Goal: Transaction & Acquisition: Book appointment/travel/reservation

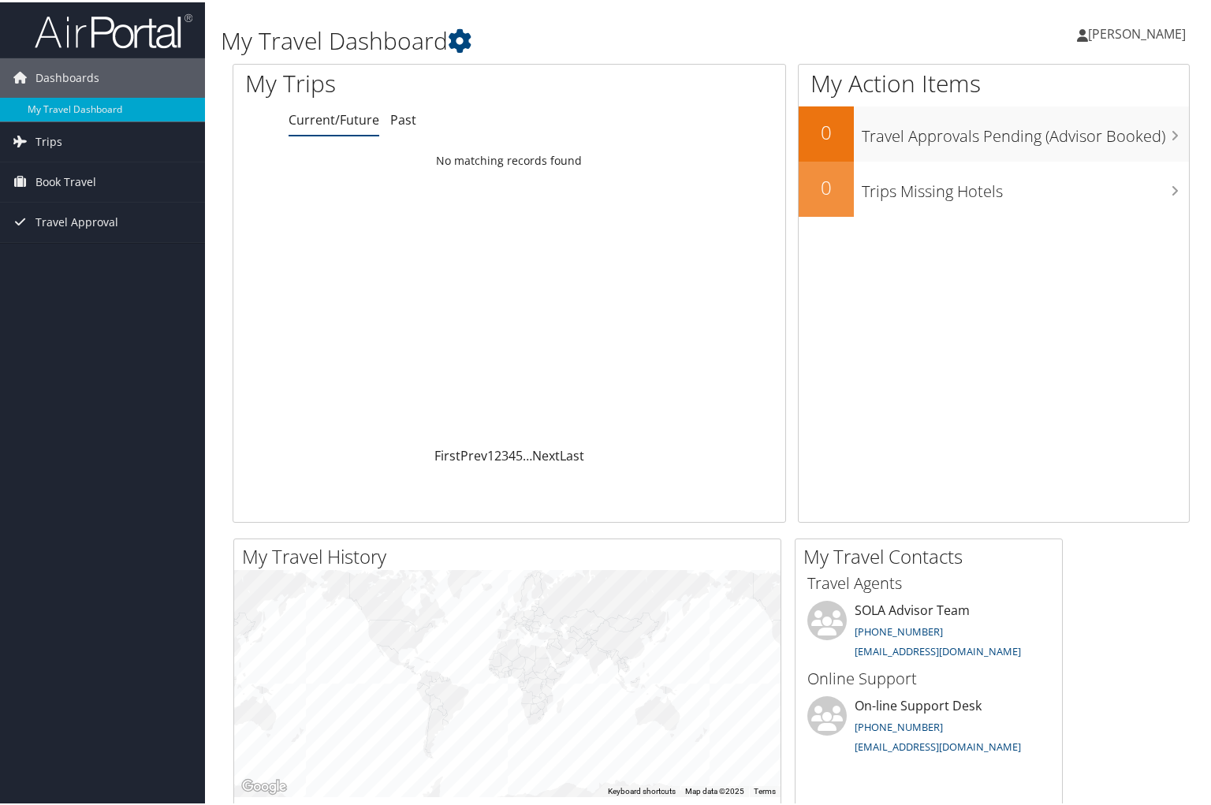
click at [1116, 31] on span "ALLISON TRAPP" at bounding box center [1137, 31] width 98 height 17
click at [1099, 138] on link "View Travel Profile" at bounding box center [1096, 140] width 176 height 27
click at [1121, 33] on span "[PERSON_NAME]" at bounding box center [1137, 31] width 98 height 17
click at [54, 168] on span "Book Travel" at bounding box center [65, 179] width 61 height 39
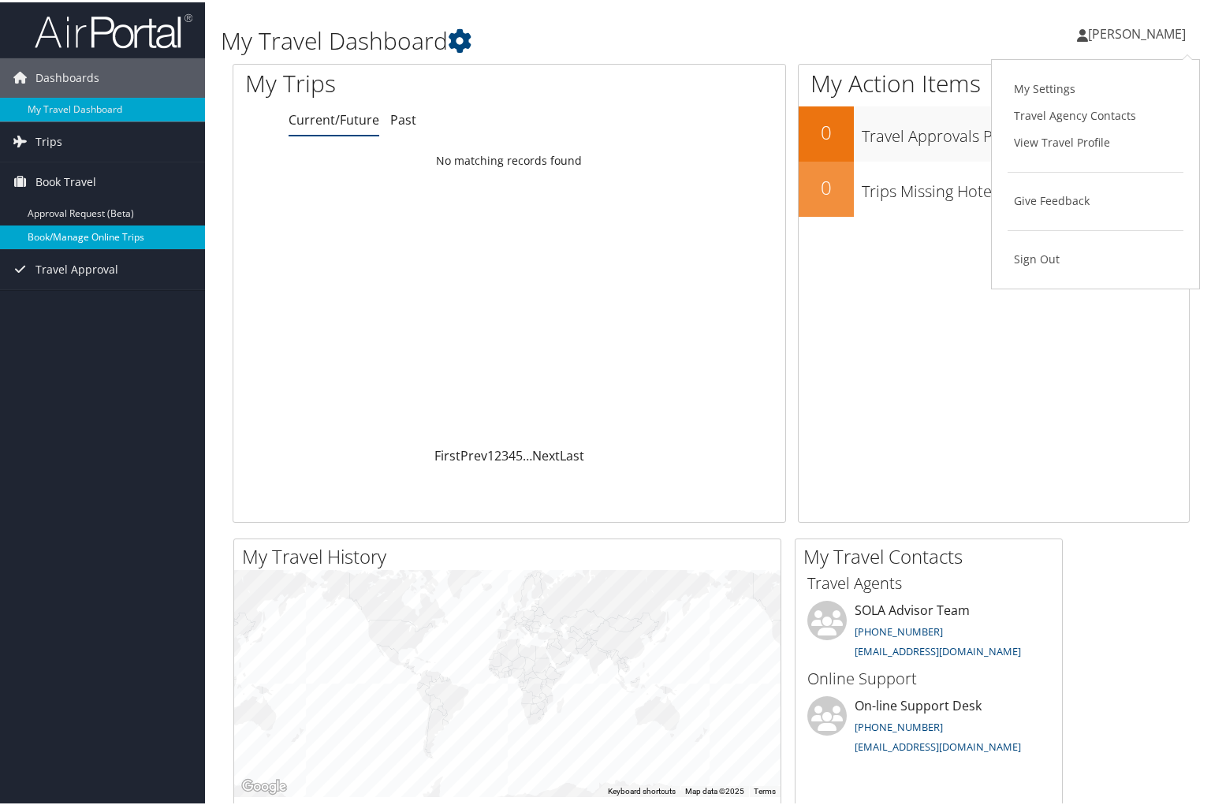
click at [73, 229] on link "Book/Manage Online Trips" at bounding box center [102, 235] width 205 height 24
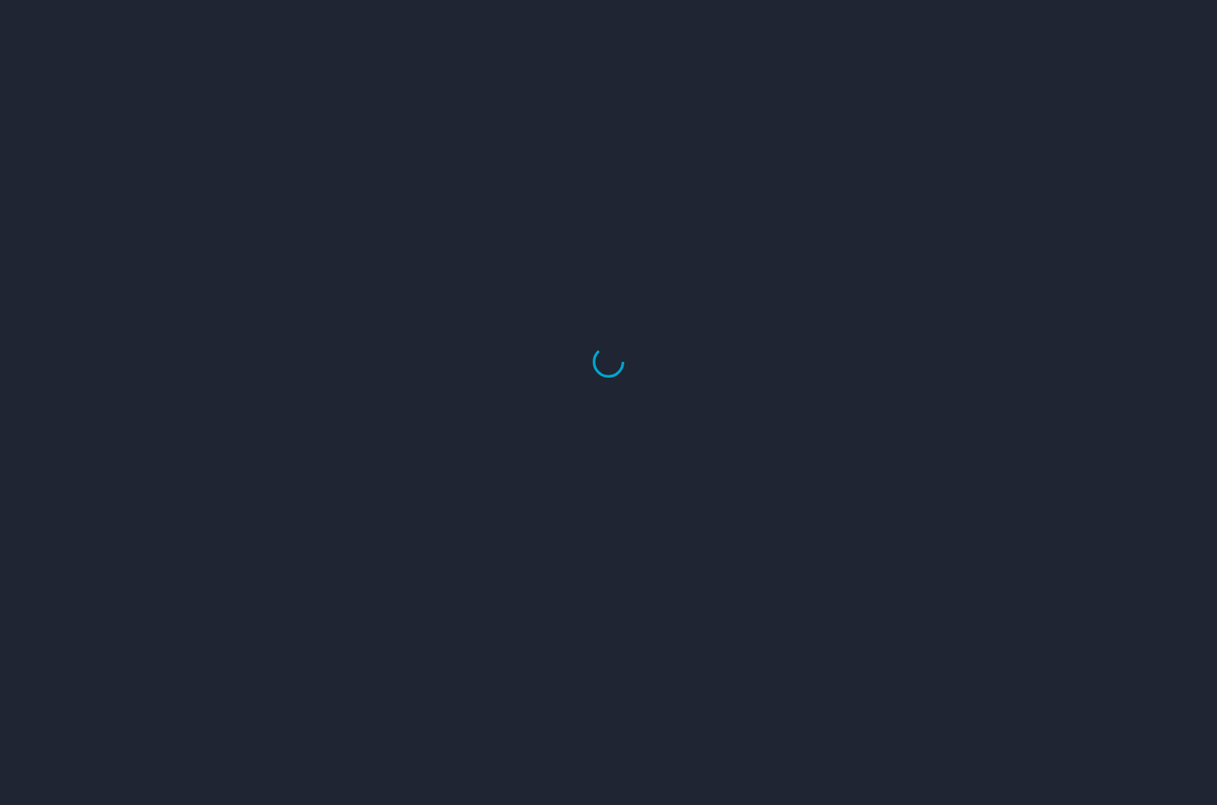
select select "US"
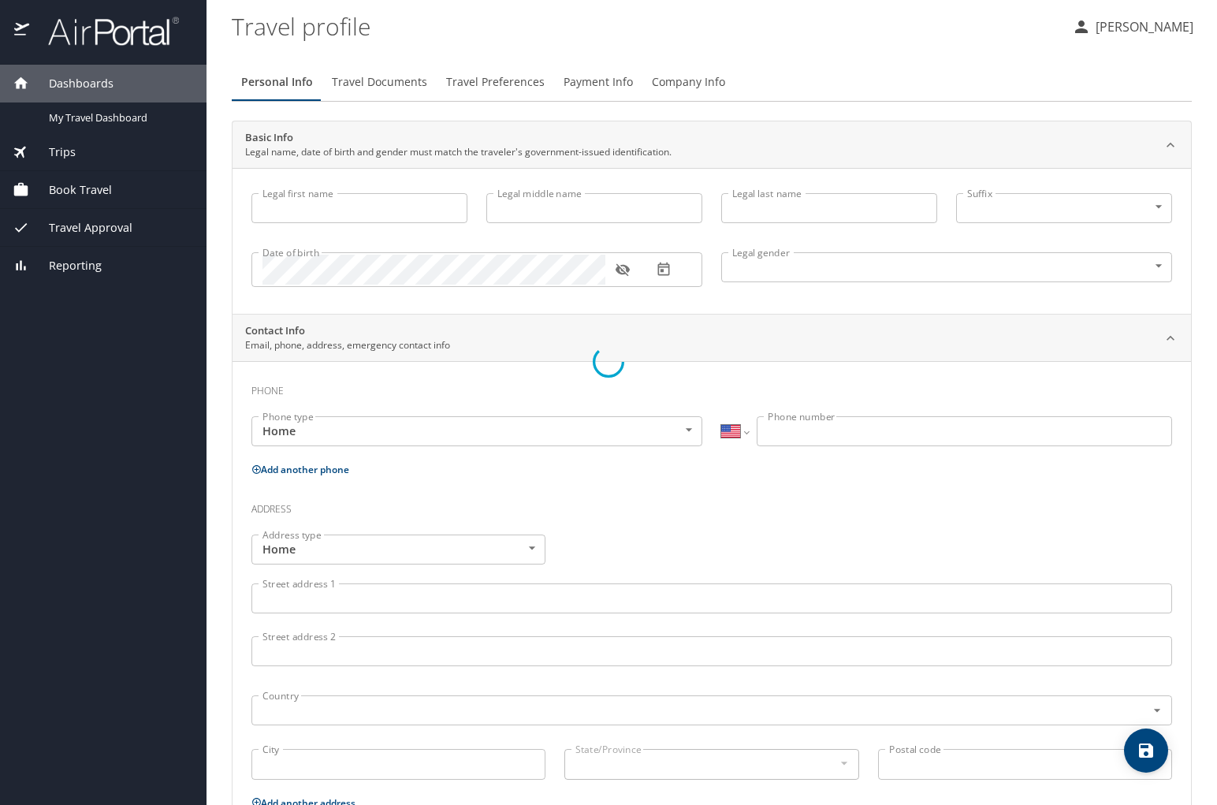
select select "US"
select select "NL"
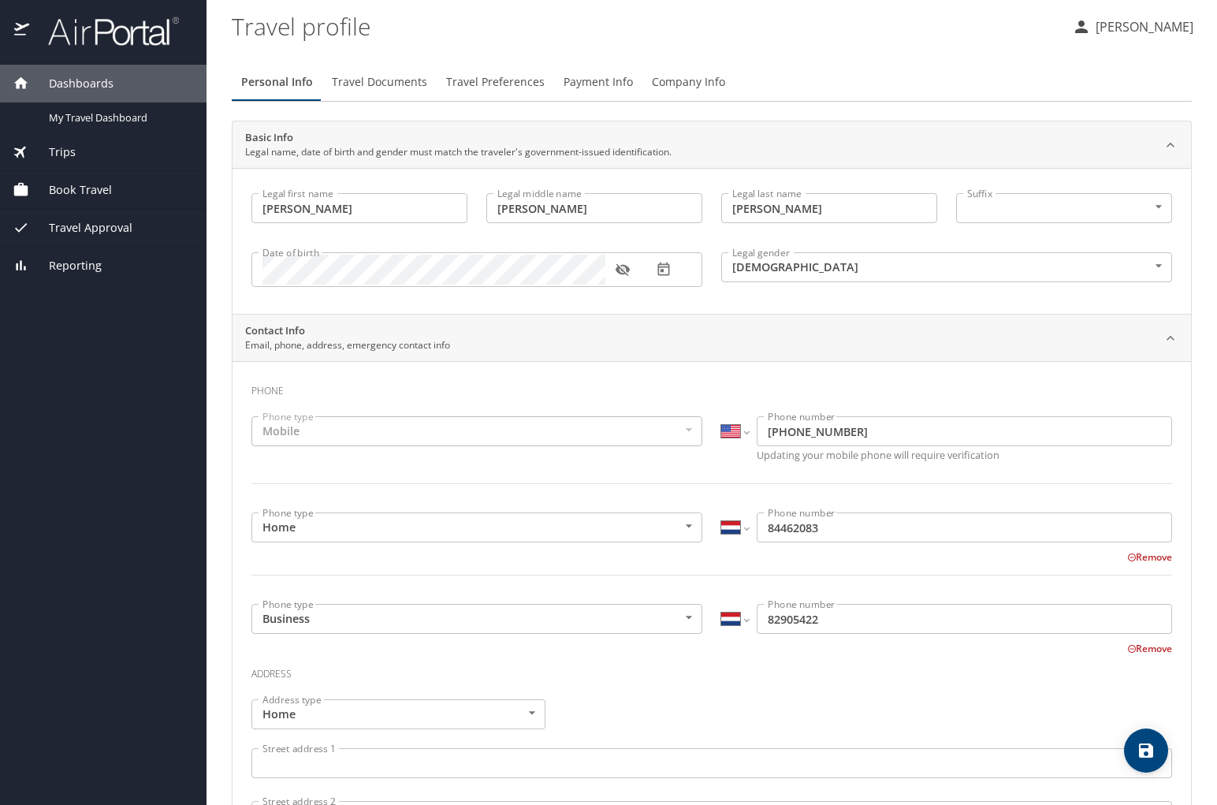
type input "ALLISON"
type input "Marie"
type input "TRAPP"
type input "Female"
click at [374, 81] on span "Travel Documents" at bounding box center [379, 83] width 95 height 20
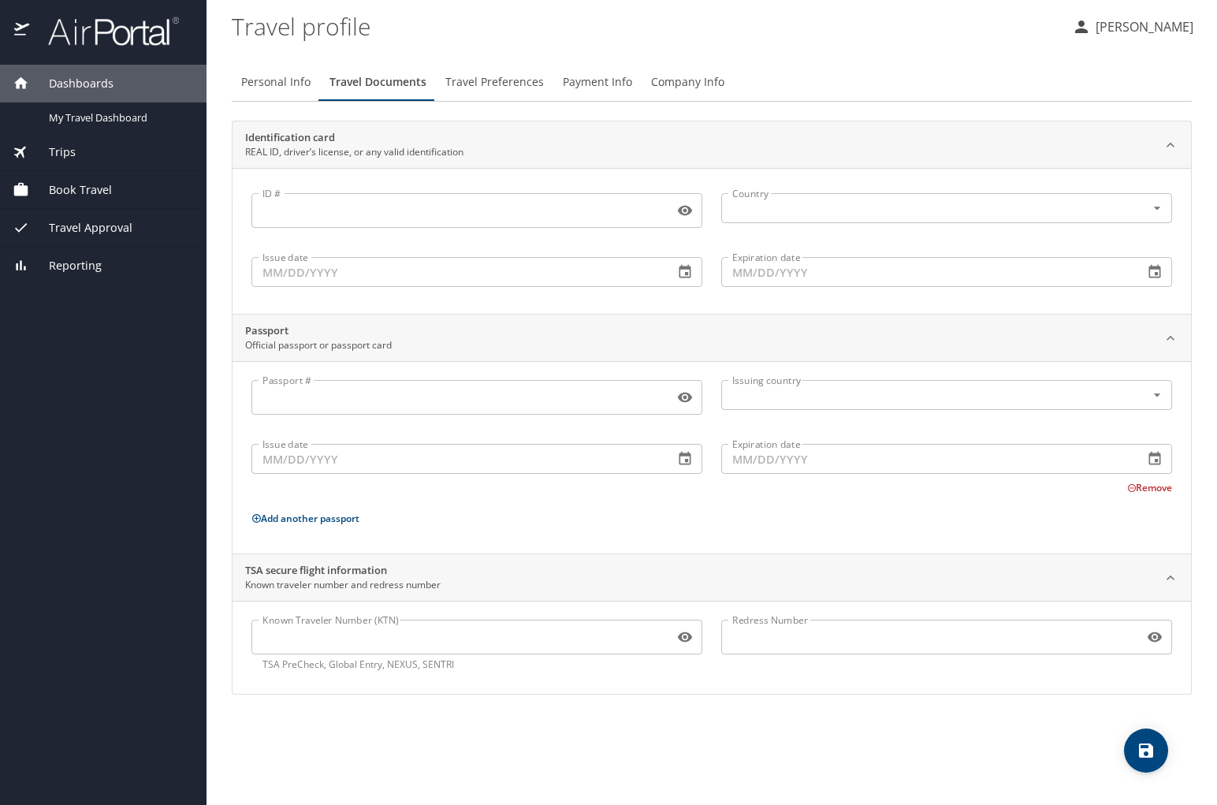
click at [506, 80] on span "Travel Preferences" at bounding box center [494, 83] width 99 height 20
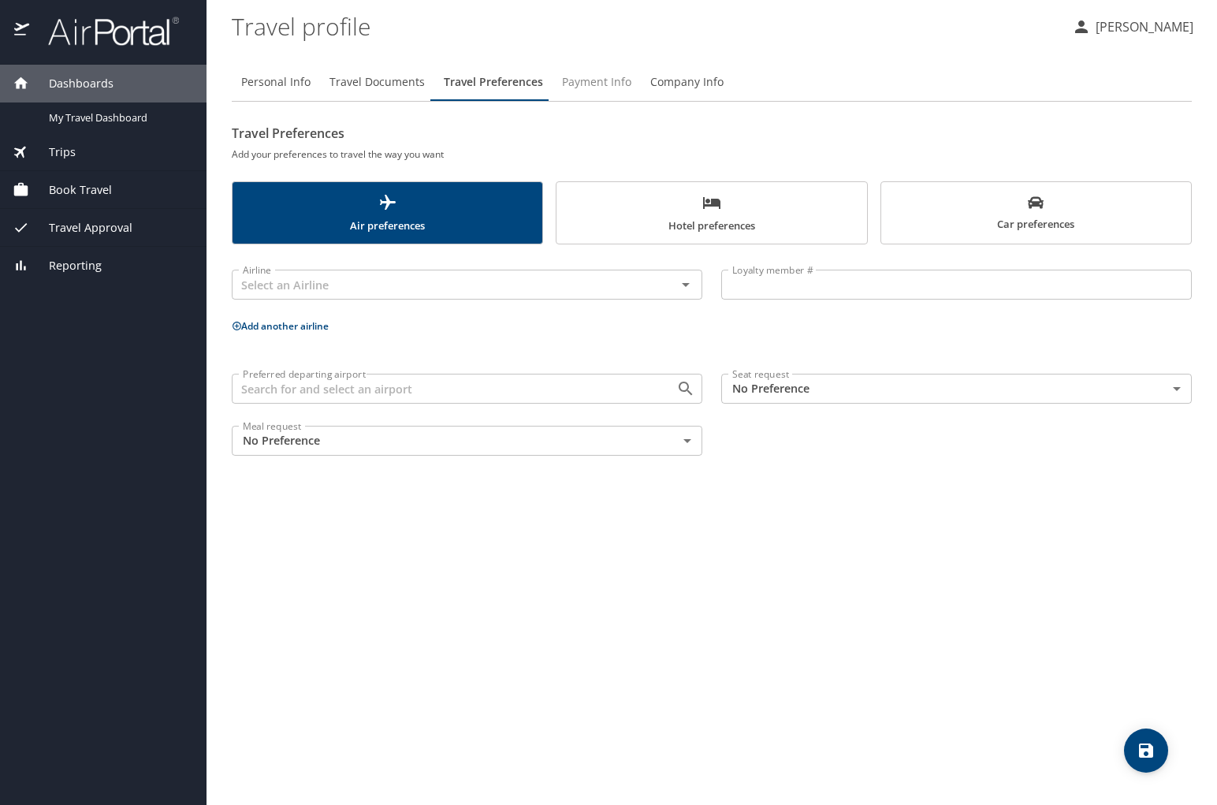
click at [593, 84] on span "Payment Info" at bounding box center [596, 83] width 69 height 20
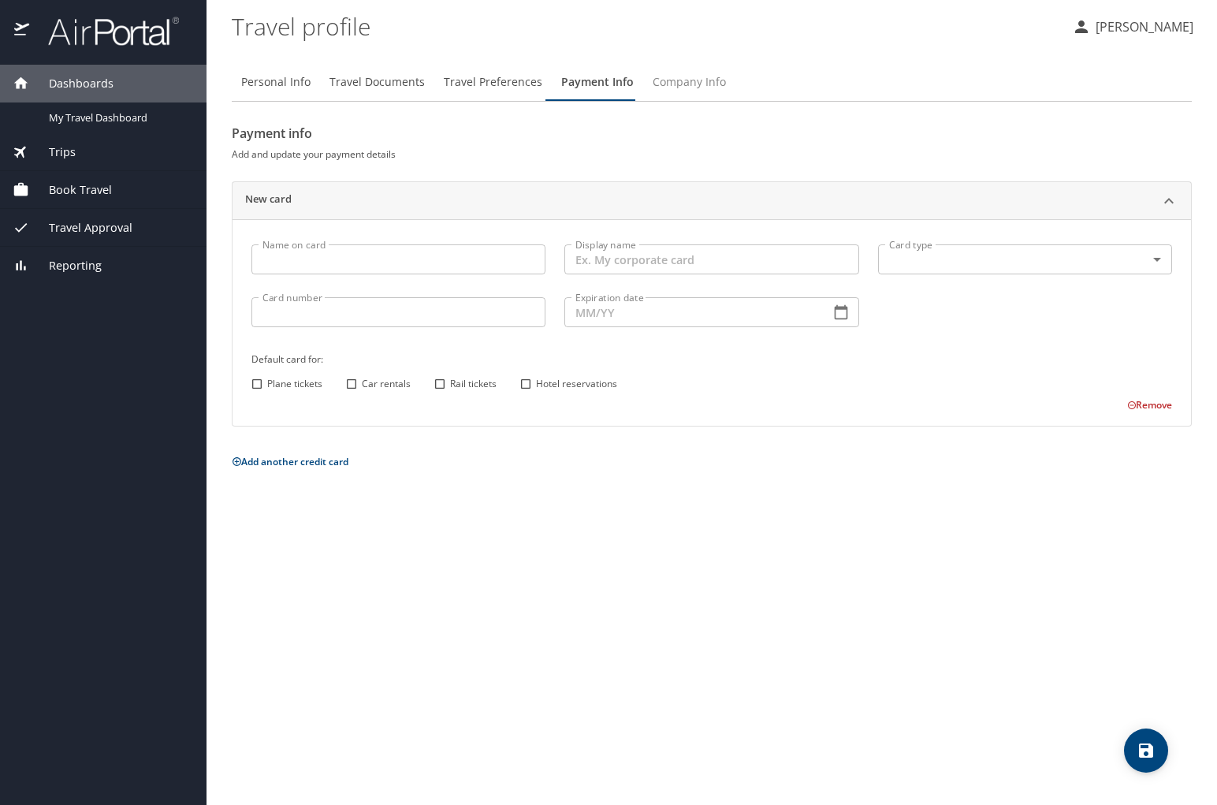
click at [667, 81] on span "Company Info" at bounding box center [689, 83] width 73 height 20
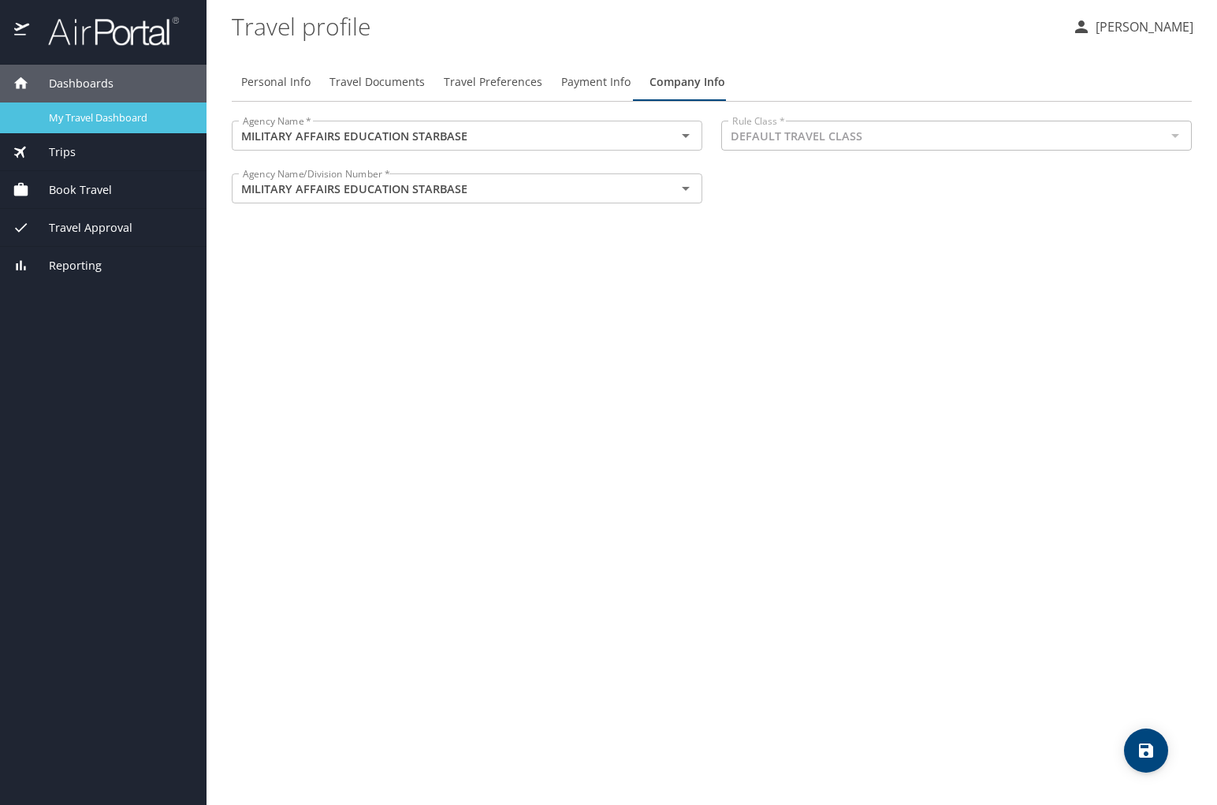
click at [125, 114] on span "My Travel Dashboard" at bounding box center [118, 117] width 139 height 15
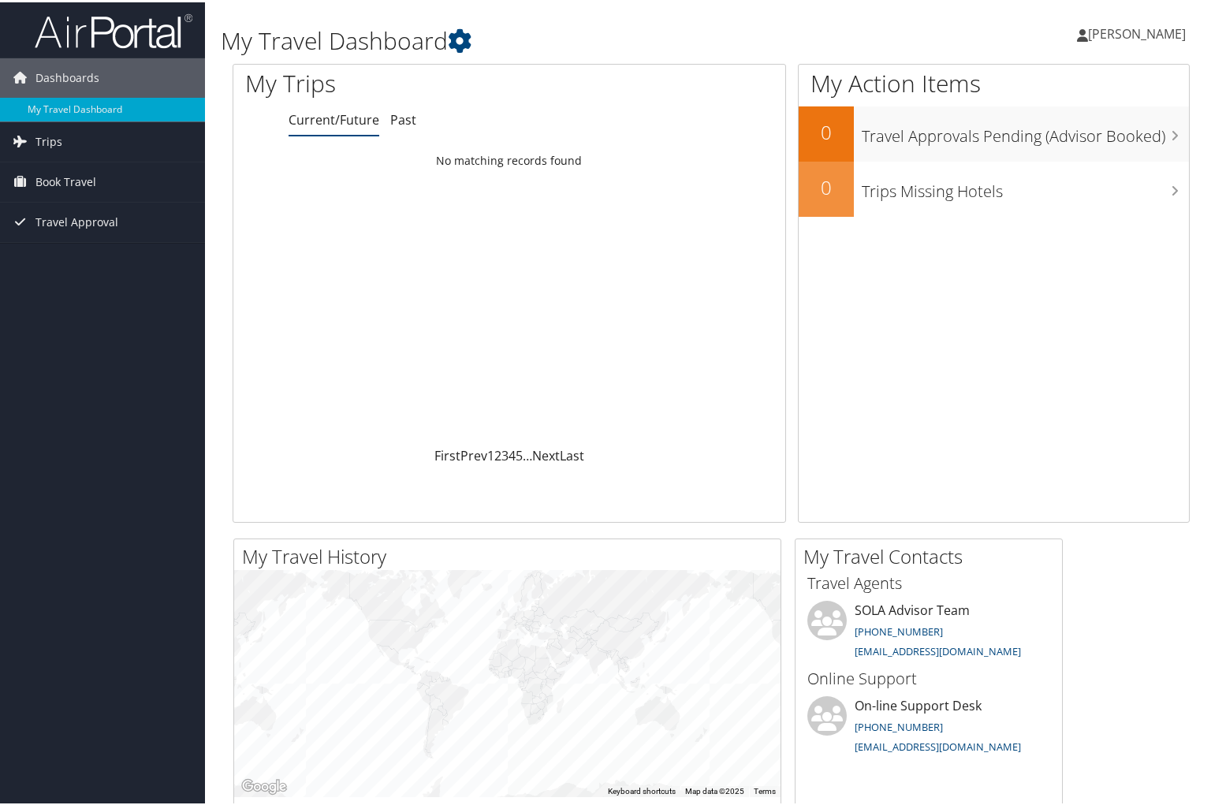
click at [1088, 35] on span "[PERSON_NAME]" at bounding box center [1137, 31] width 98 height 17
click at [1058, 86] on link "My Settings" at bounding box center [1096, 86] width 176 height 27
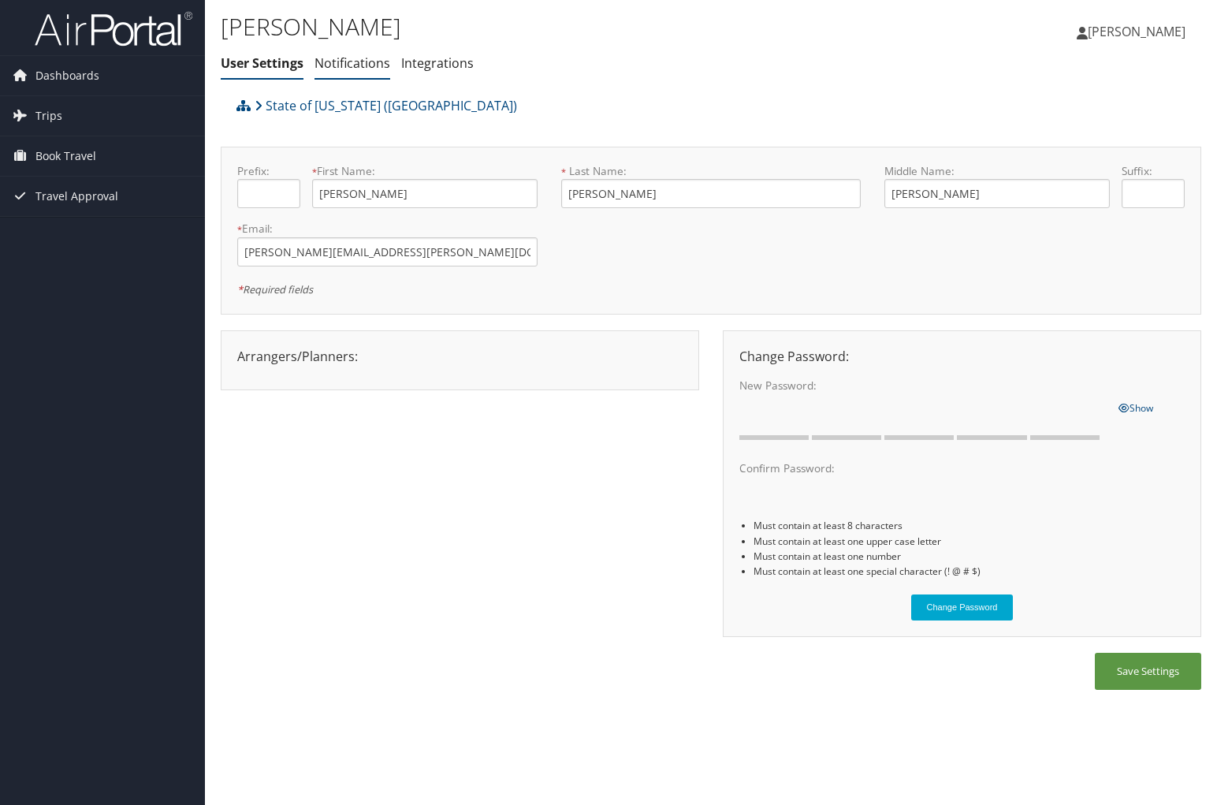
click at [353, 62] on link "Notifications" at bounding box center [353, 62] width 76 height 17
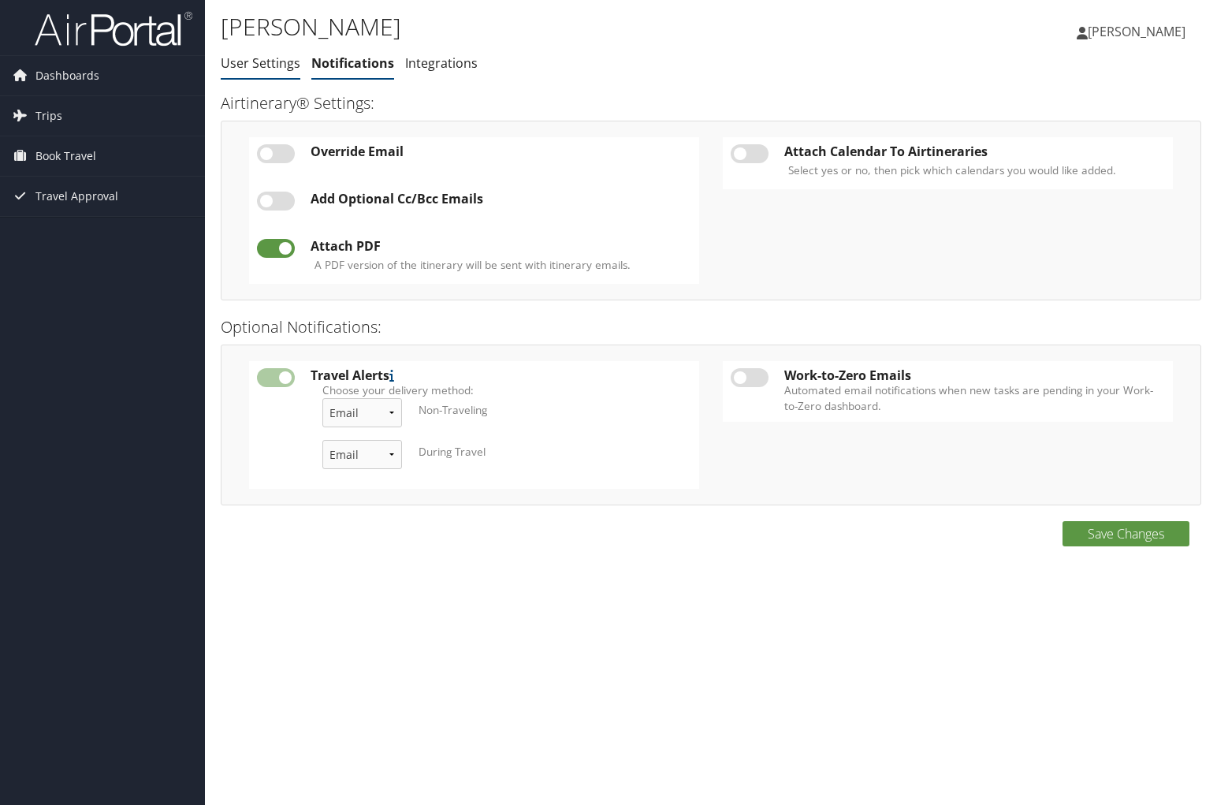
click at [266, 69] on link "User Settings" at bounding box center [261, 62] width 80 height 17
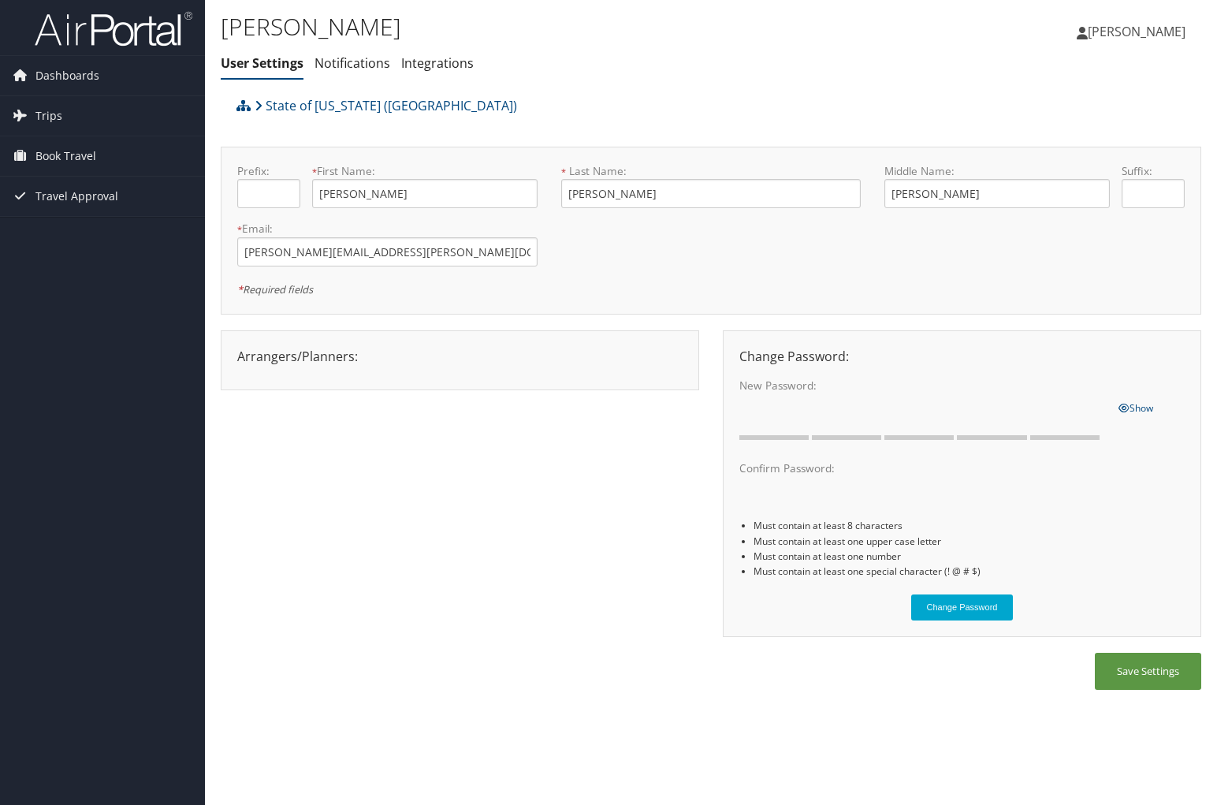
click at [324, 360] on div "Arrangers/Planners: Edit Arrangers & Planners [PERSON_NAME] [PERSON_NAME] [PERS…" at bounding box center [459, 356] width 469 height 19
click at [362, 68] on link "Notifications" at bounding box center [353, 62] width 76 height 17
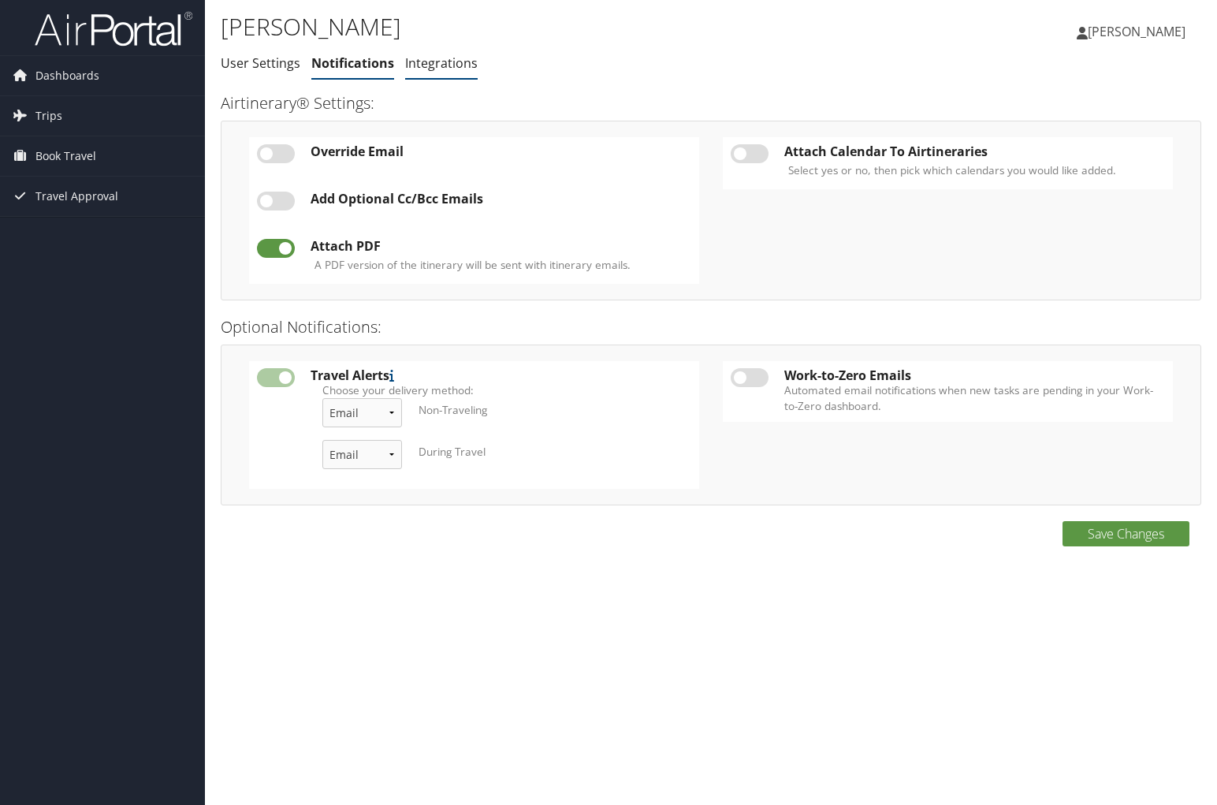
click at [451, 64] on link "Integrations" at bounding box center [441, 62] width 73 height 17
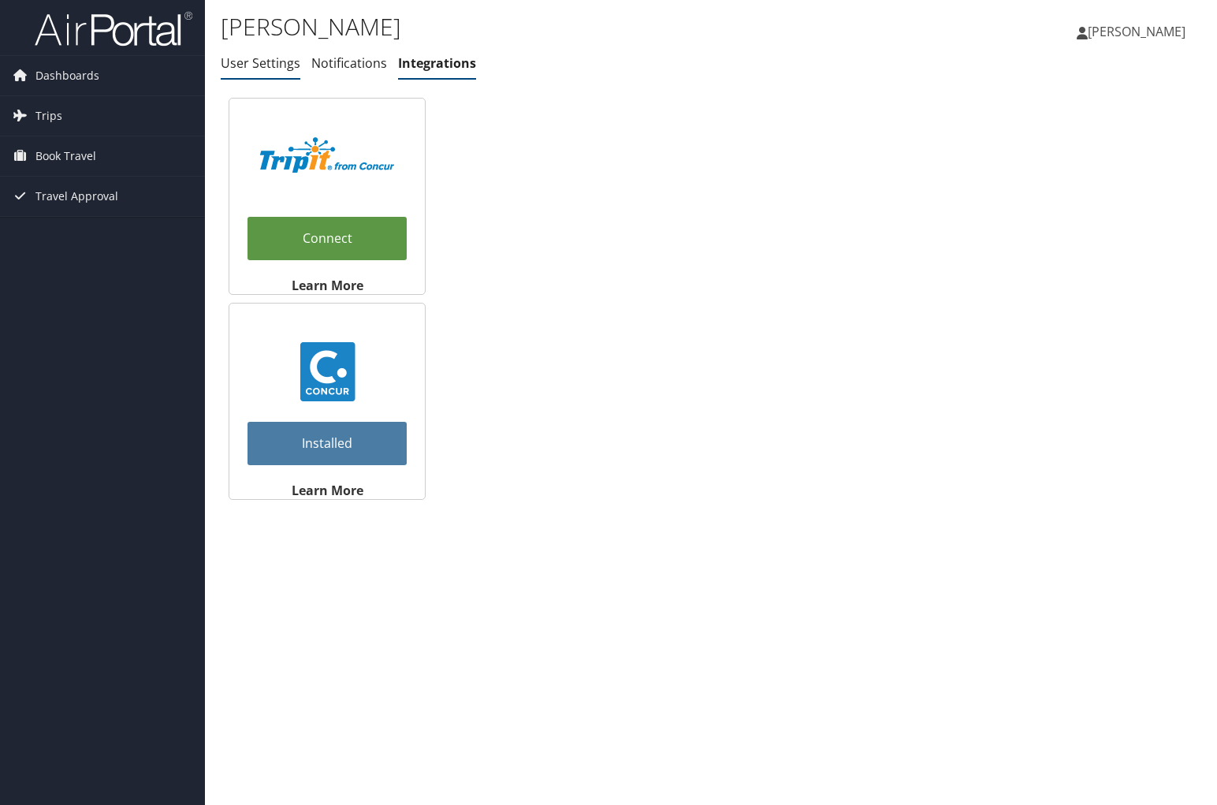
click at [276, 61] on link "User Settings" at bounding box center [261, 62] width 80 height 17
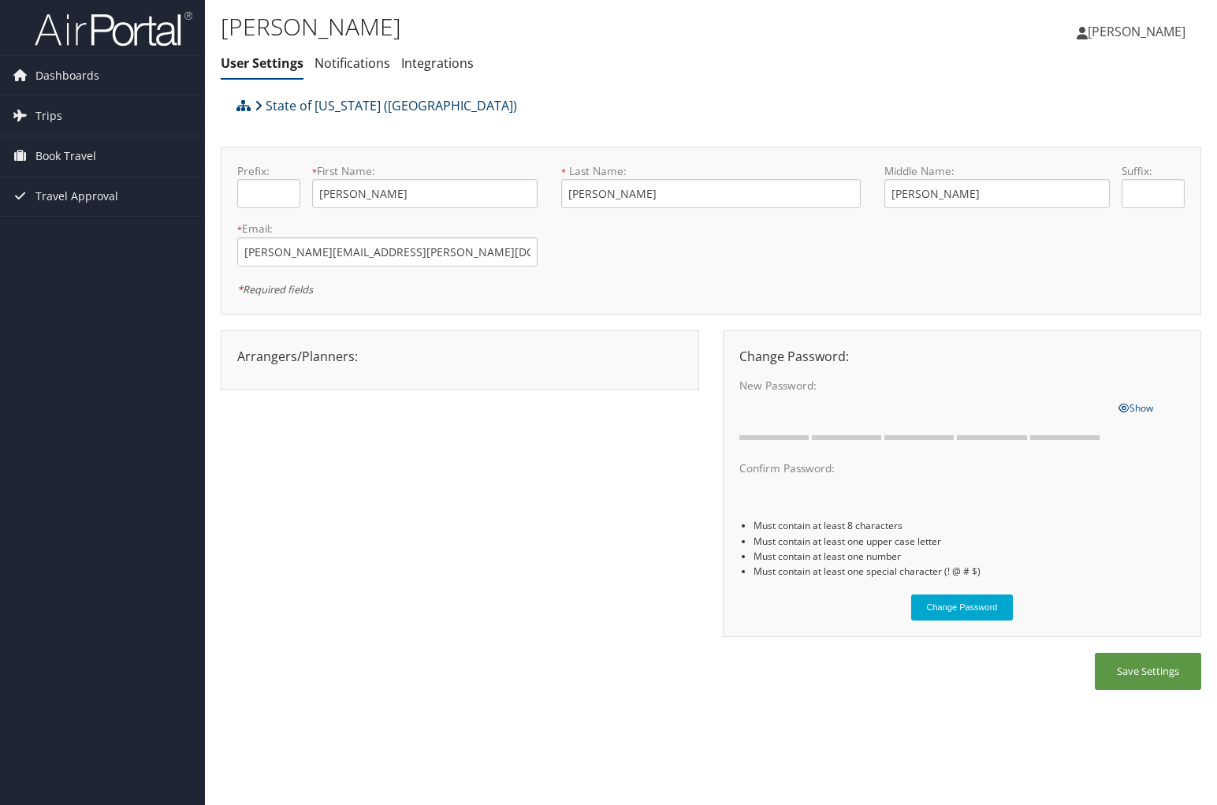
click at [348, 108] on link "State of [US_STATE] ([GEOGRAPHIC_DATA])" at bounding box center [386, 106] width 263 height 32
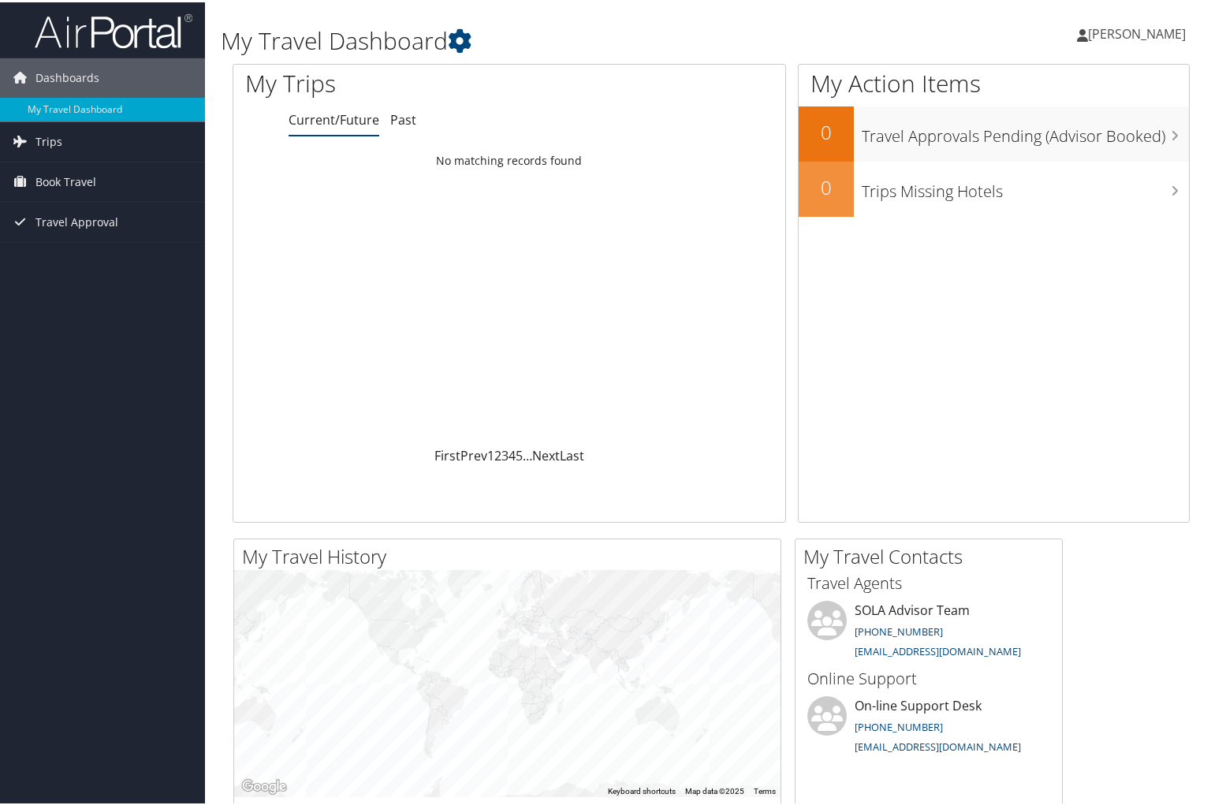
click at [1088, 41] on link "[PERSON_NAME]" at bounding box center [1139, 31] width 125 height 47
click at [1086, 140] on link "View Travel Profile" at bounding box center [1096, 140] width 176 height 27
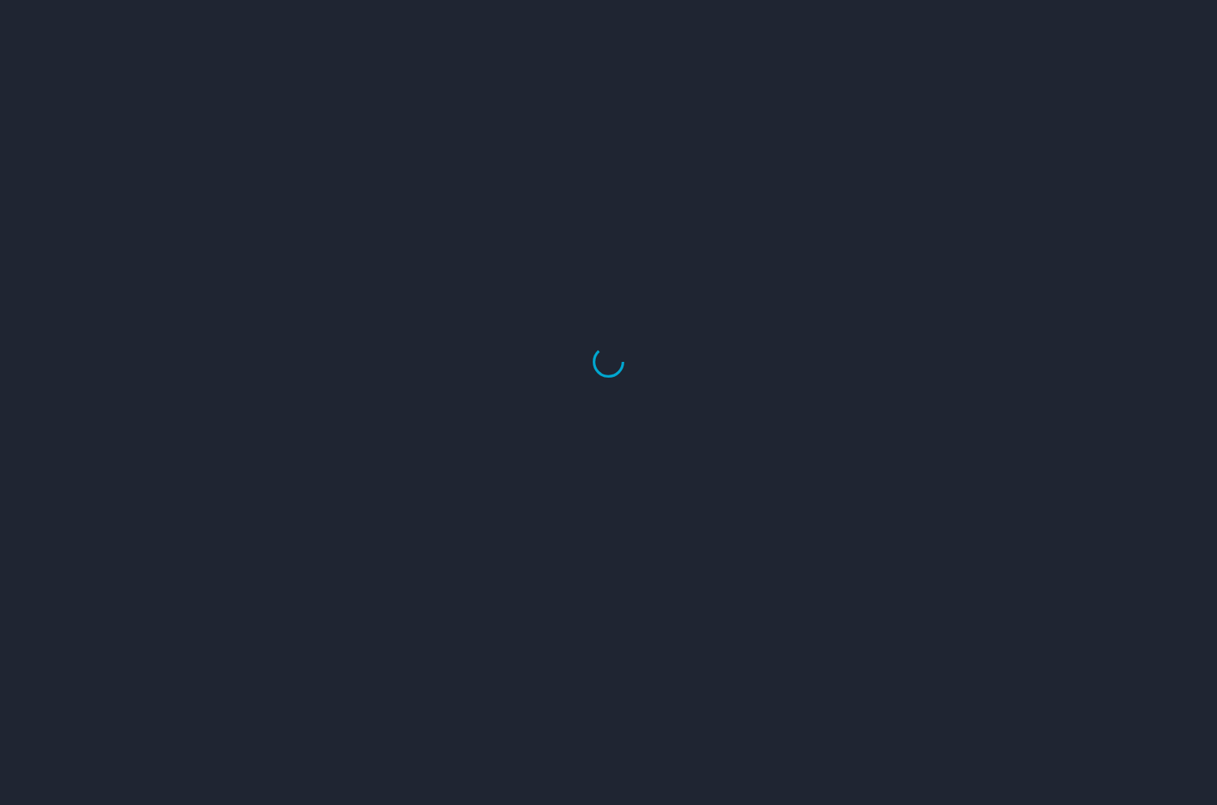
select select "US"
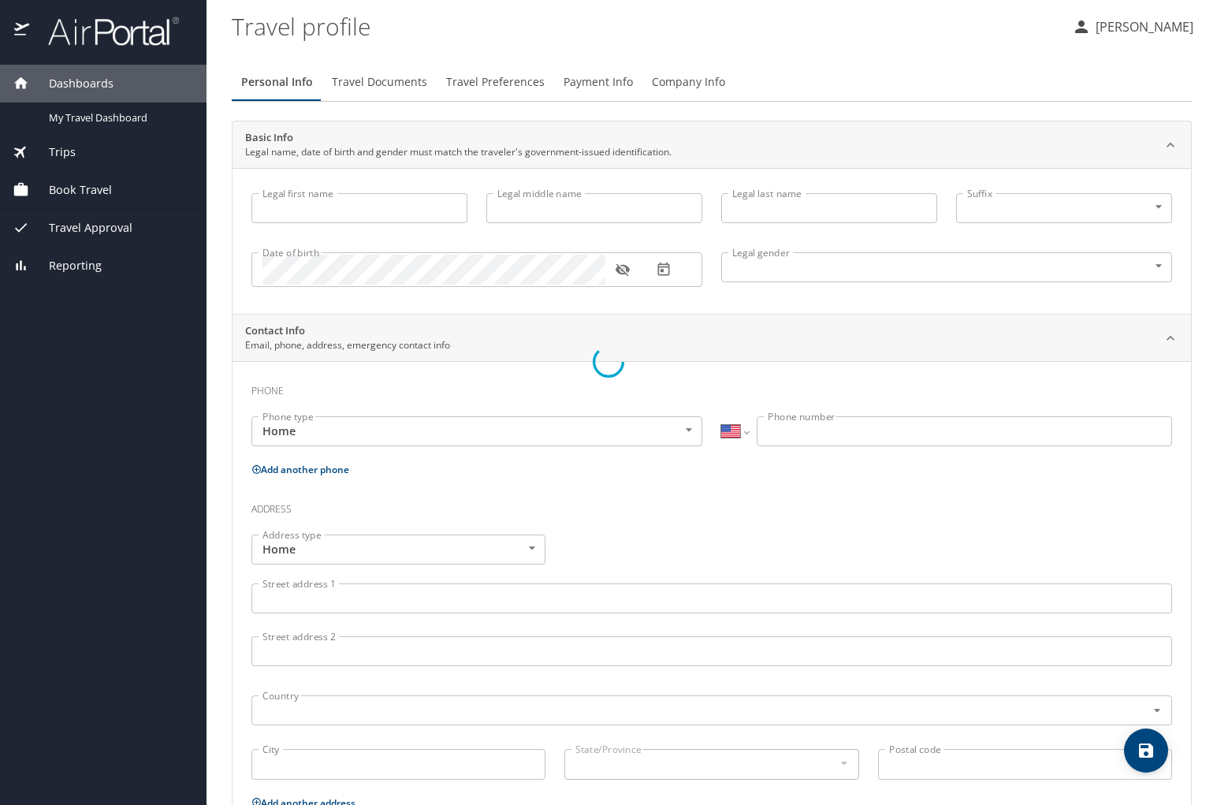
type input "[PERSON_NAME]"
type input "Female"
select select "US"
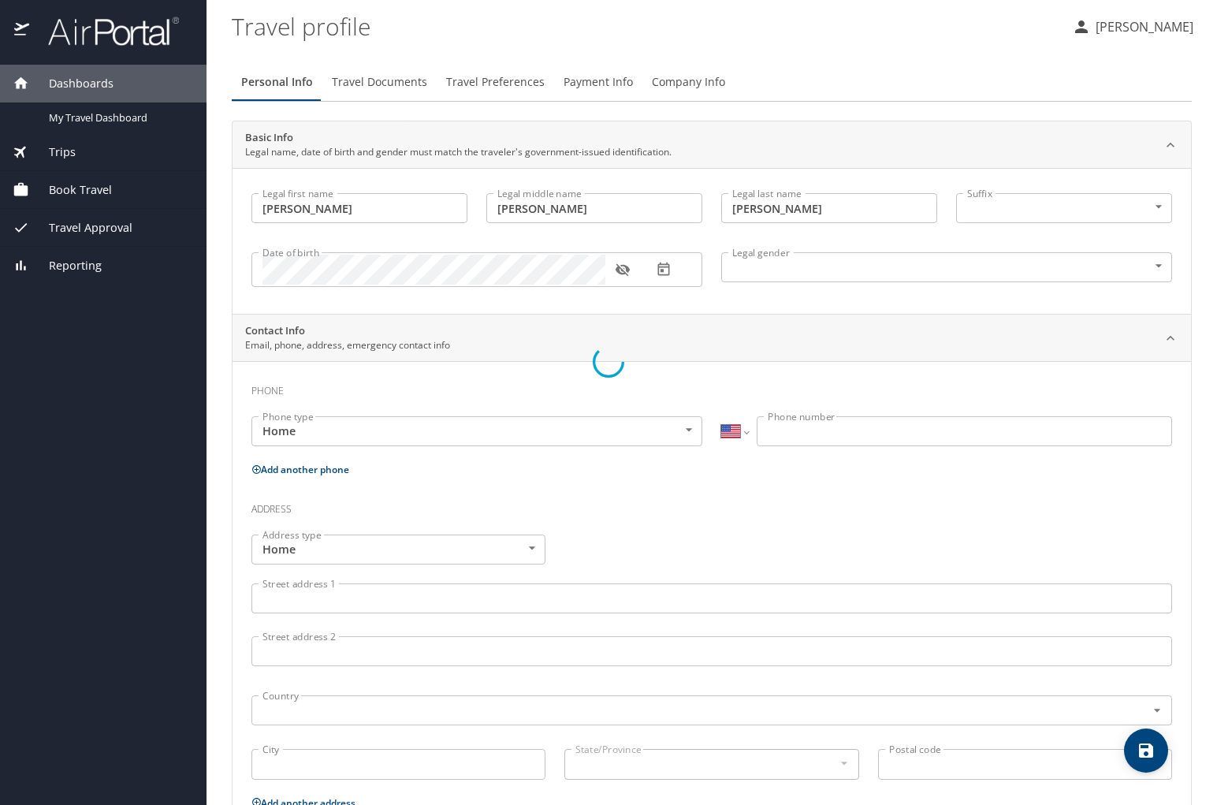
select select "NL"
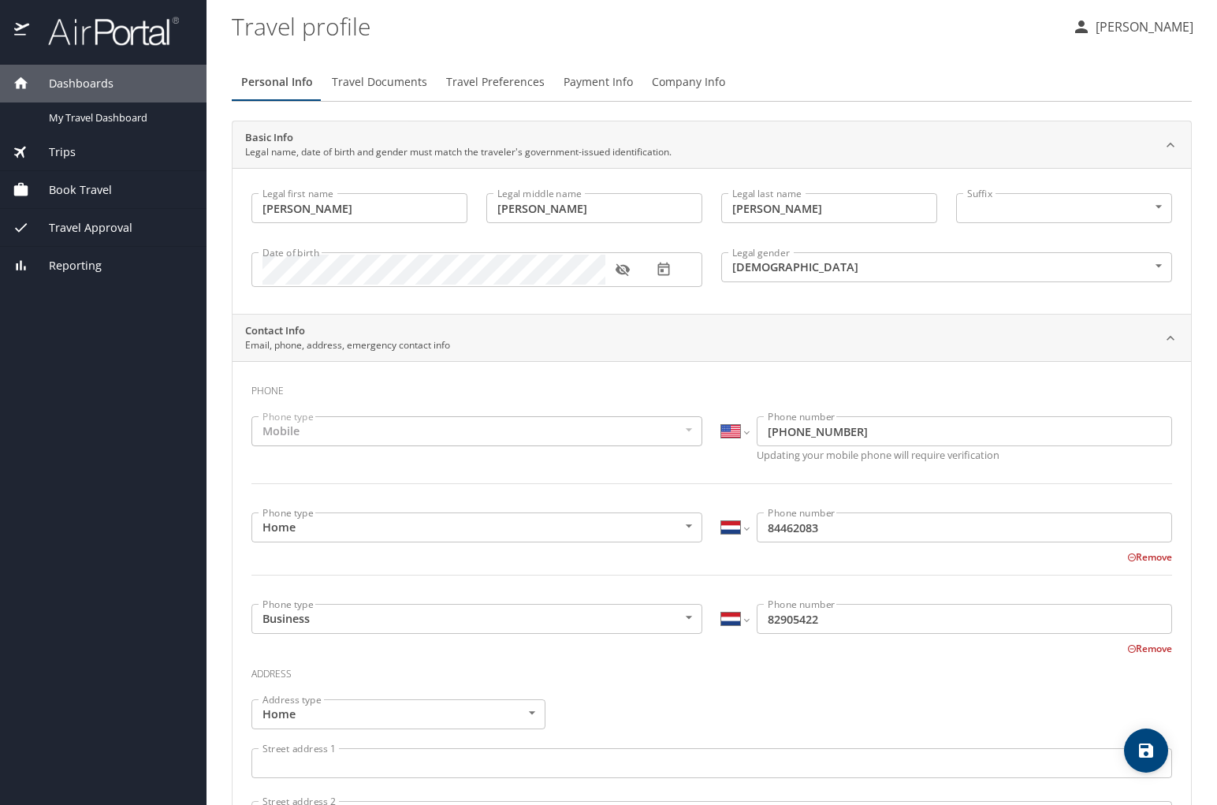
click at [383, 80] on span "Travel Documents" at bounding box center [379, 83] width 95 height 20
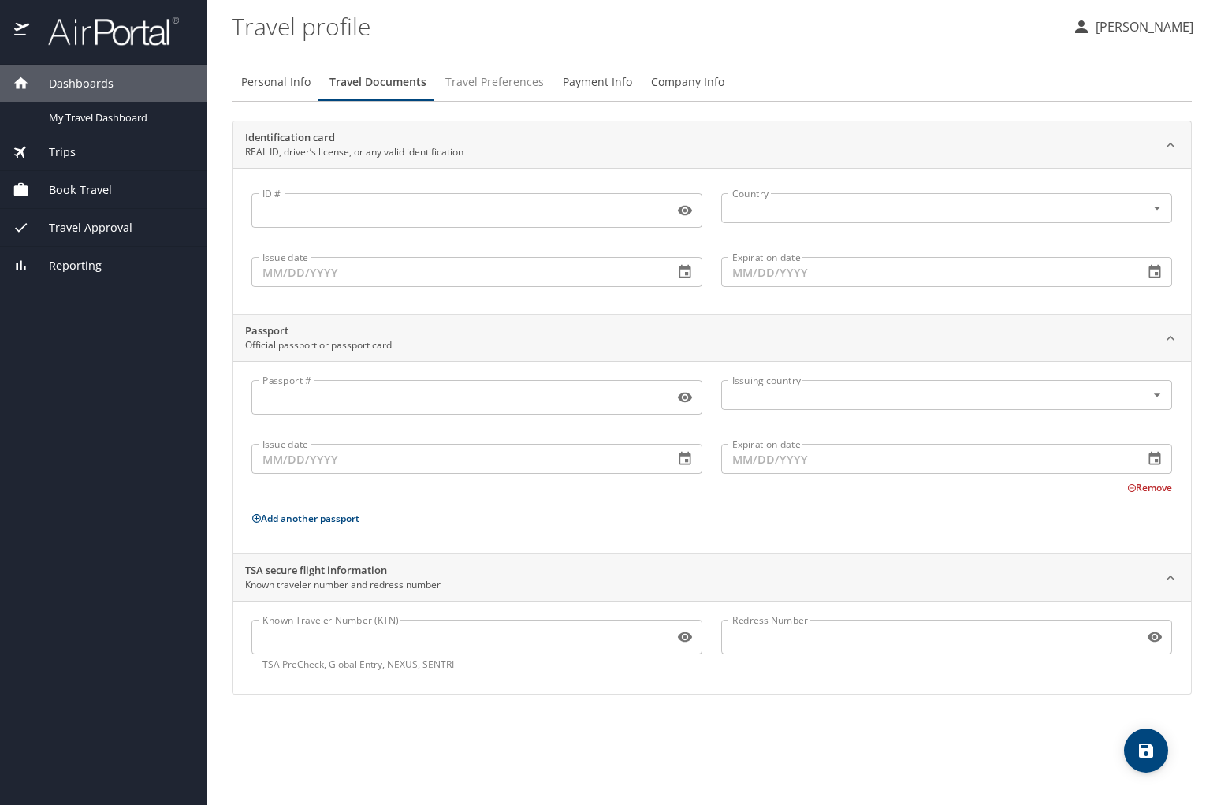
click at [482, 67] on button "Travel Preferences" at bounding box center [494, 82] width 117 height 38
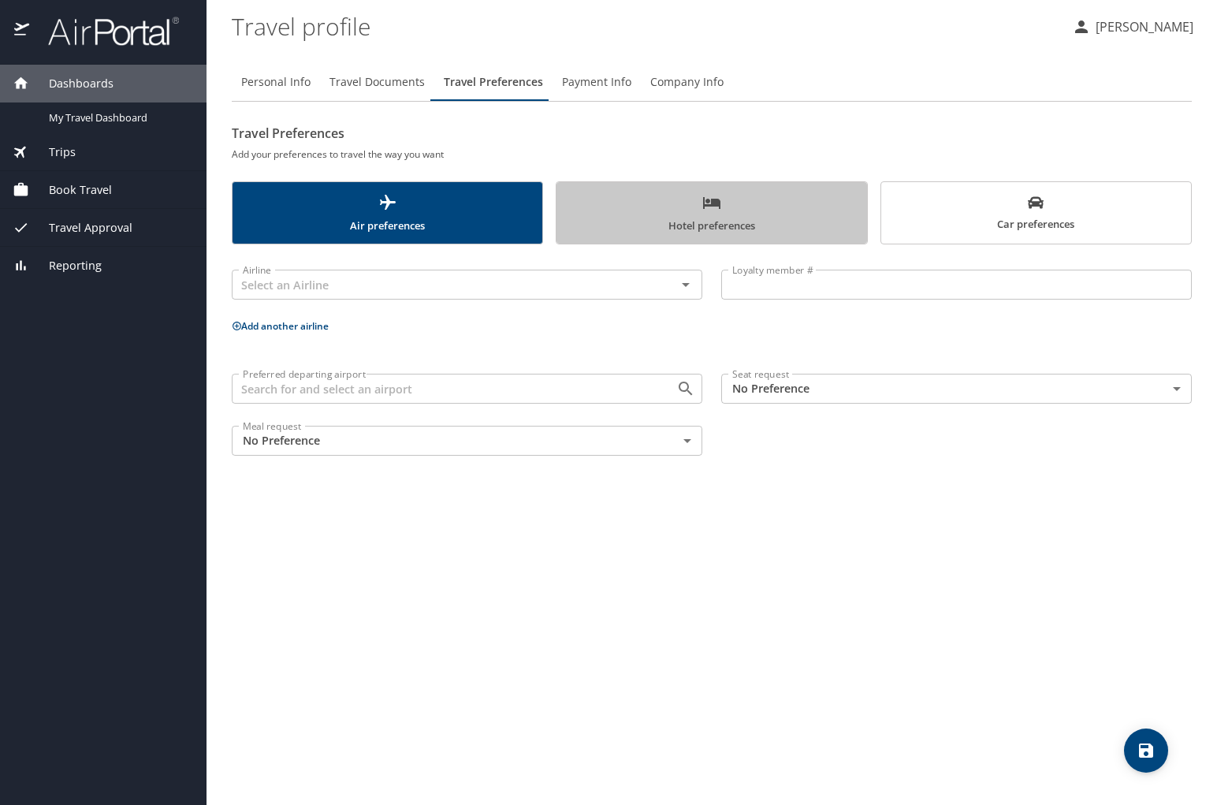
click at [773, 200] on span "Hotel preferences" at bounding box center [711, 214] width 291 height 42
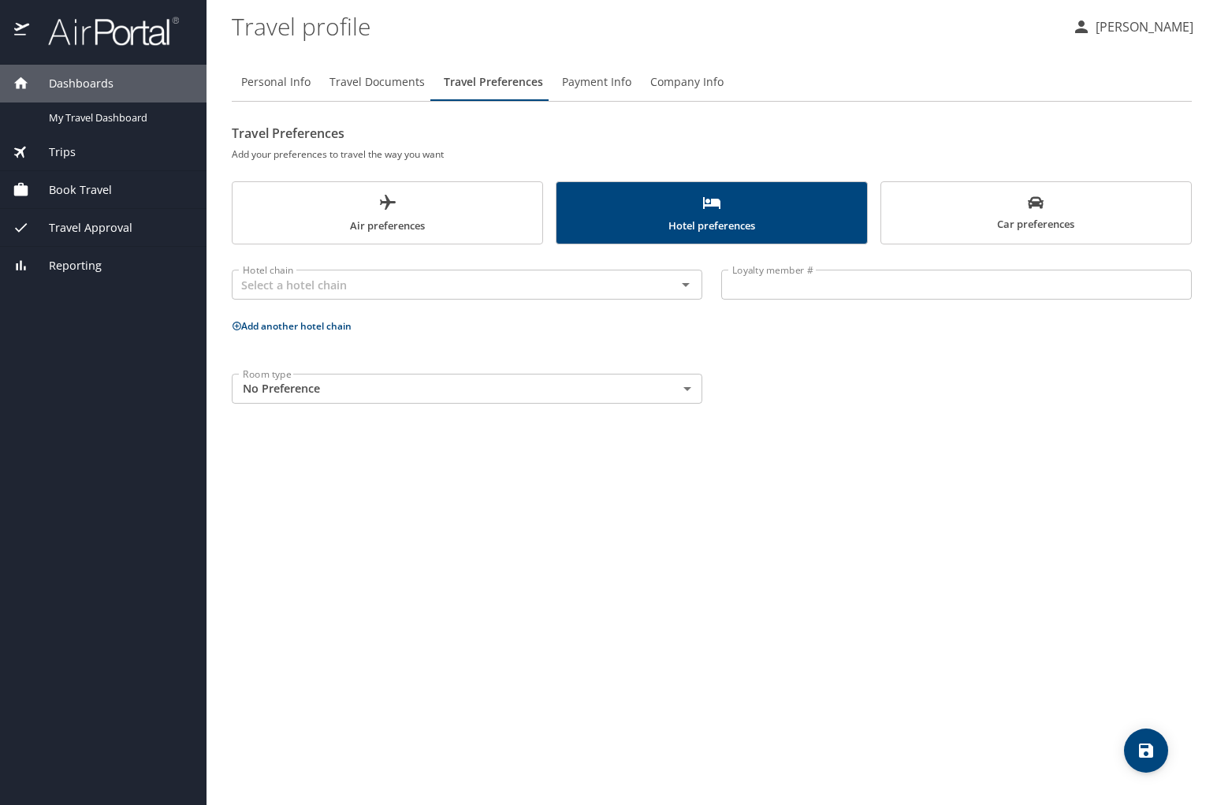
click at [978, 211] on span "Car preferences" at bounding box center [1036, 214] width 291 height 39
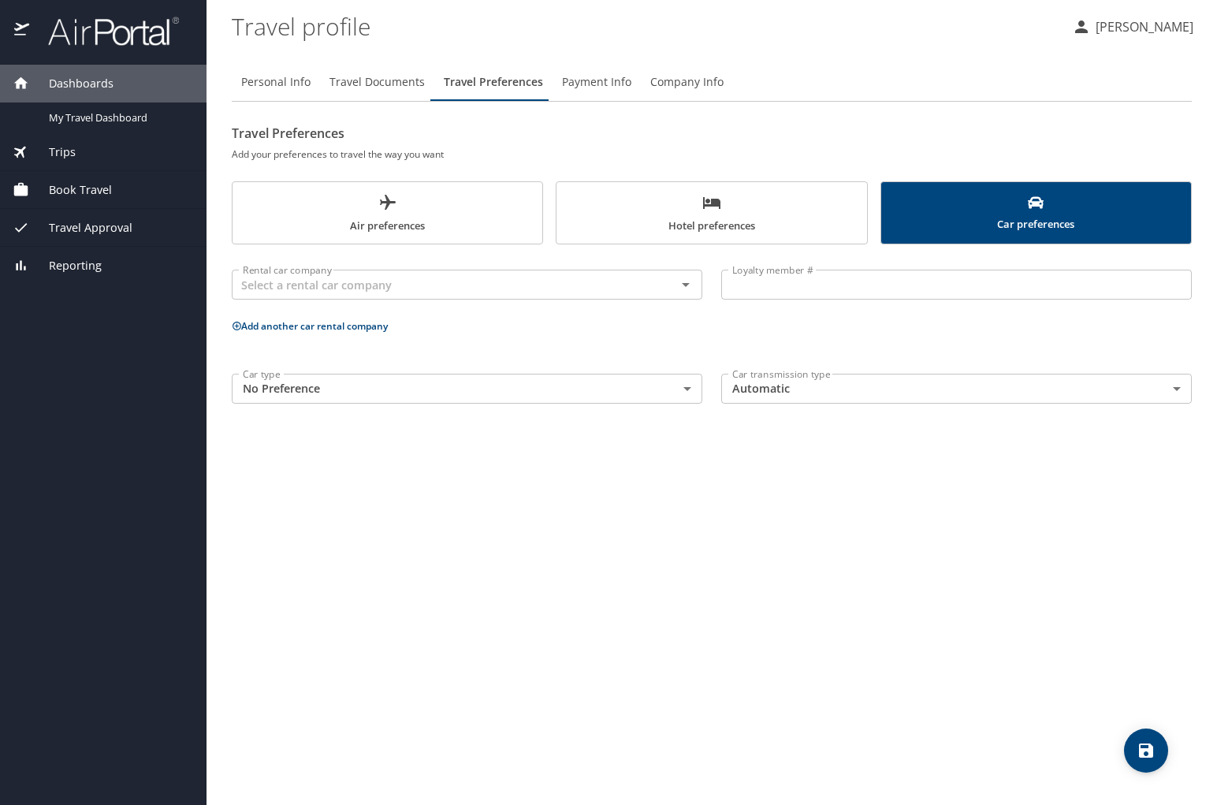
click at [585, 77] on span "Payment Info" at bounding box center [596, 83] width 69 height 20
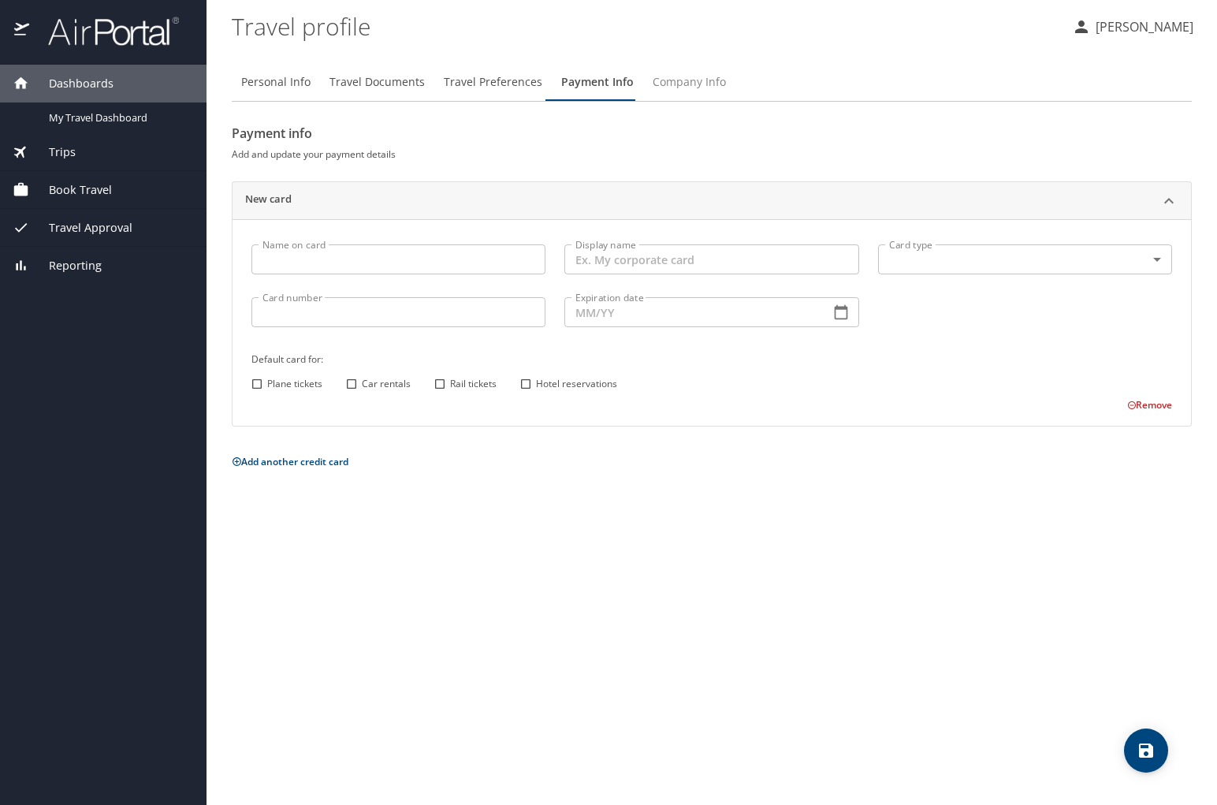
click at [686, 85] on span "Company Info" at bounding box center [689, 83] width 73 height 20
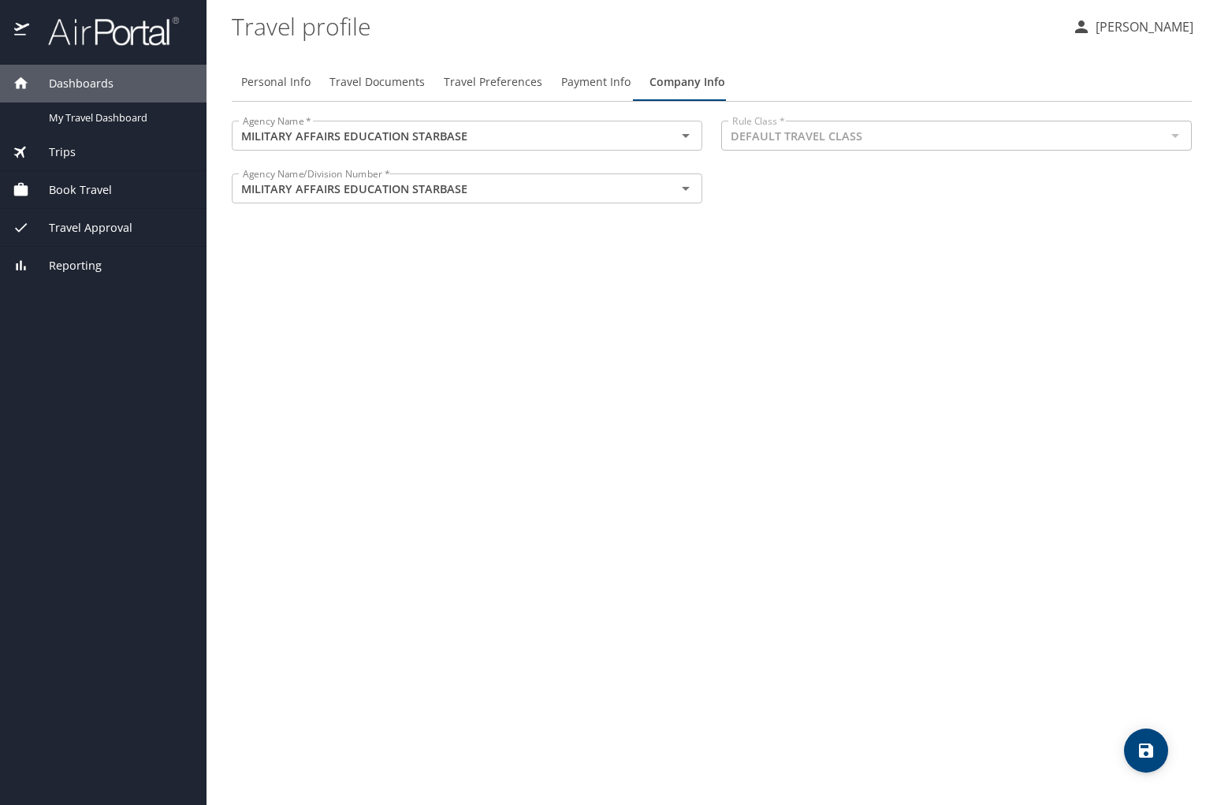
click at [110, 226] on span "Travel Approval" at bounding box center [80, 227] width 103 height 17
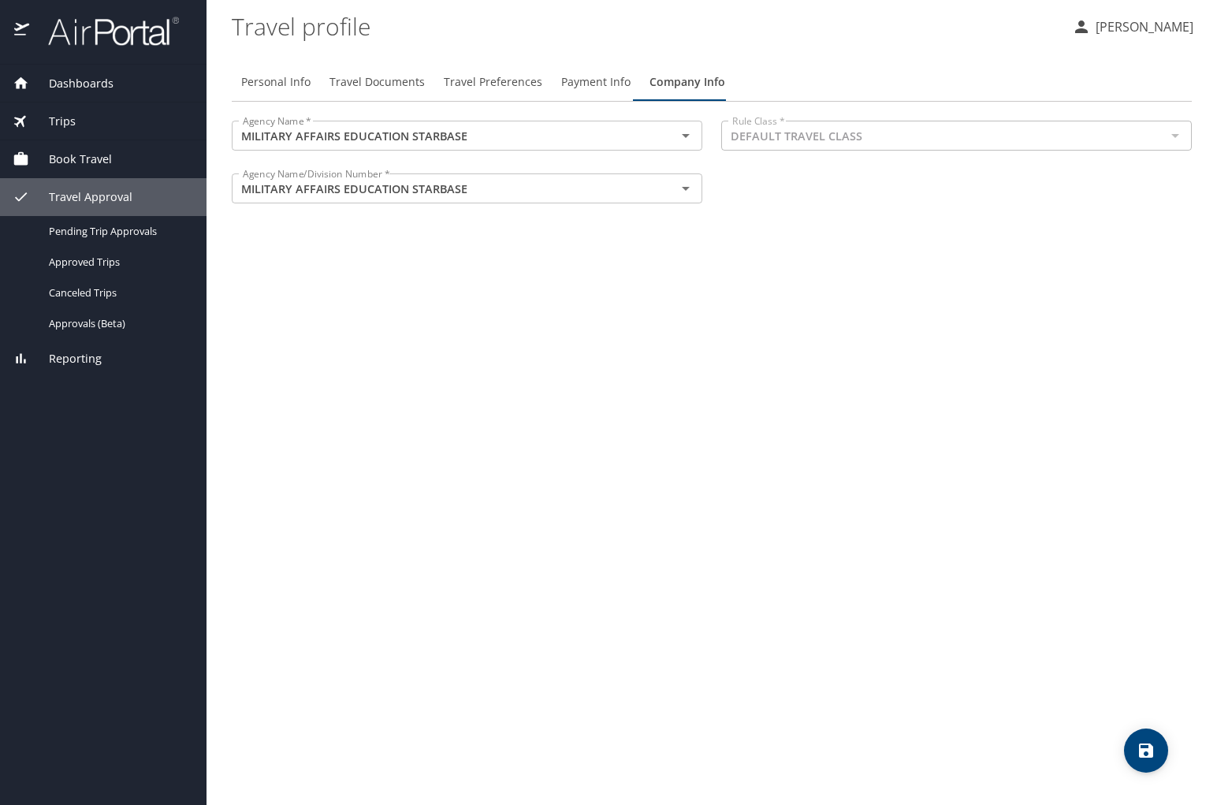
click at [1112, 28] on p "[PERSON_NAME]" at bounding box center [1142, 26] width 102 height 19
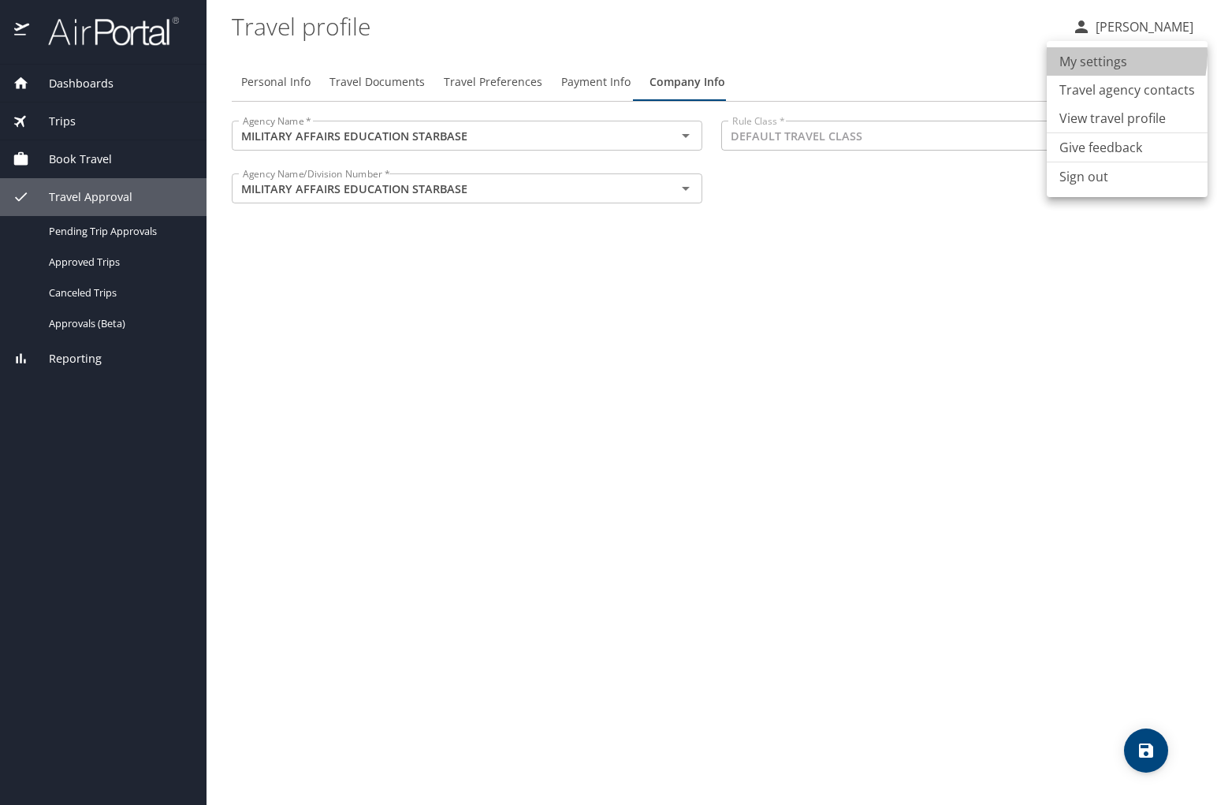
click at [1093, 54] on li "My settings" at bounding box center [1127, 61] width 161 height 28
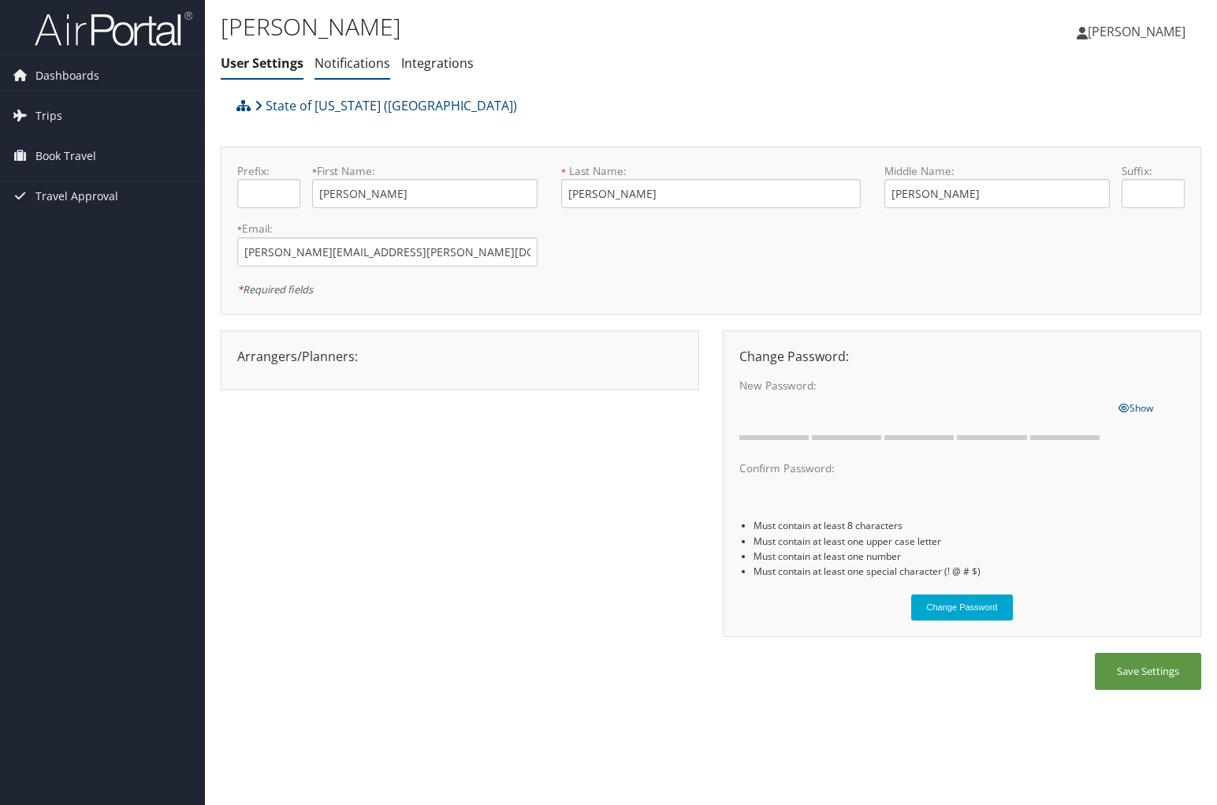
click at [330, 65] on link "Notifications" at bounding box center [353, 62] width 76 height 17
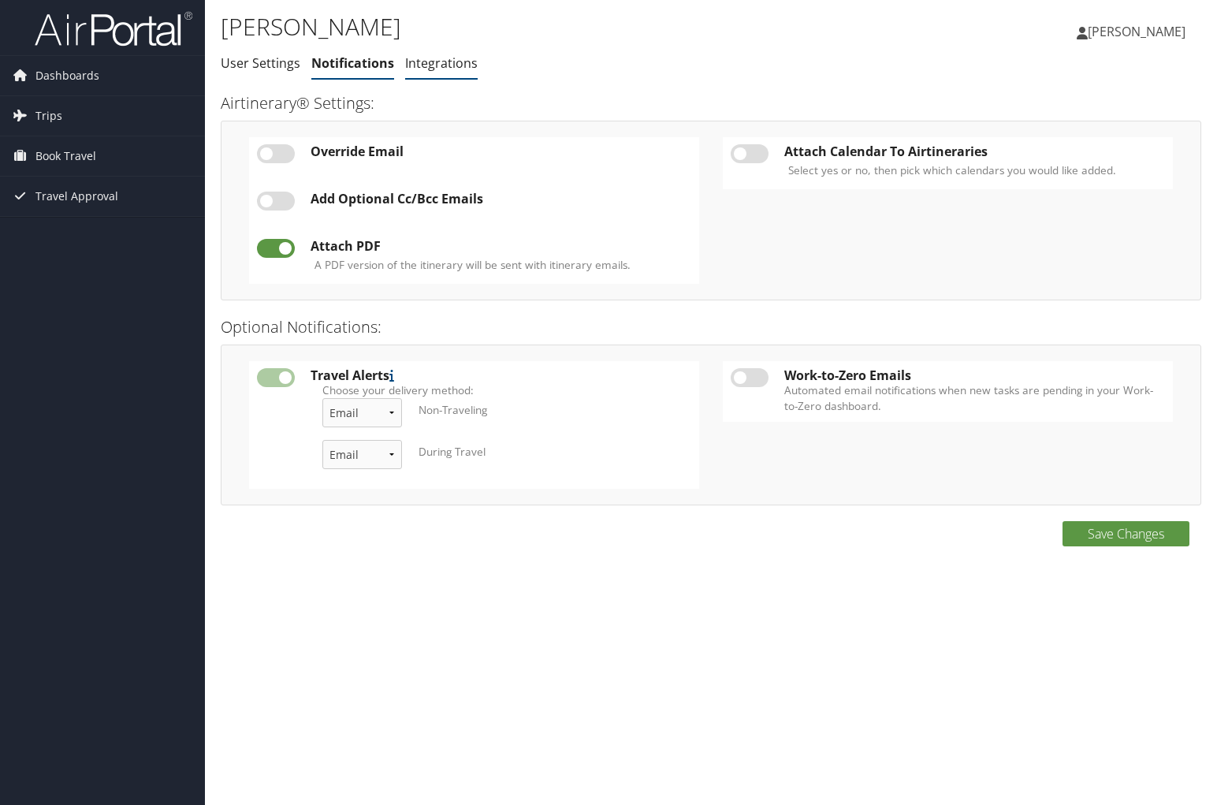
click at [441, 66] on link "Integrations" at bounding box center [441, 62] width 73 height 17
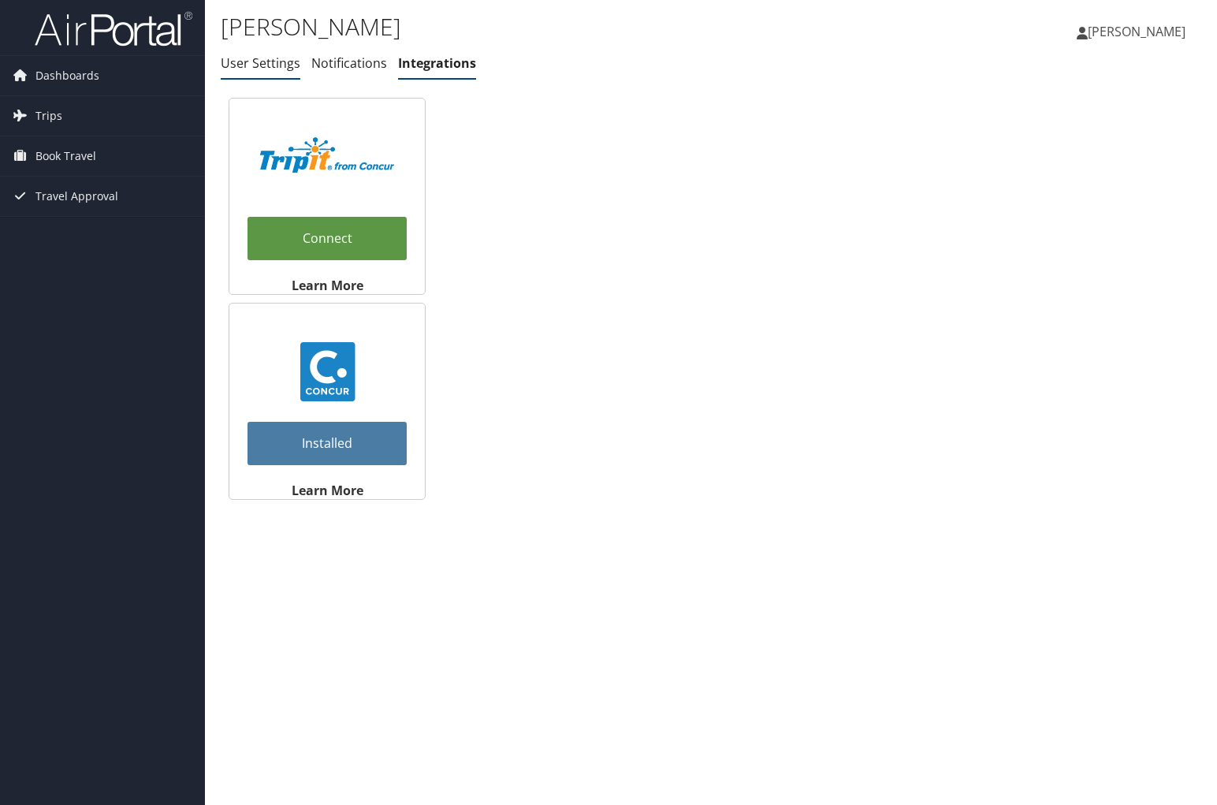
click at [281, 59] on link "User Settings" at bounding box center [261, 62] width 80 height 17
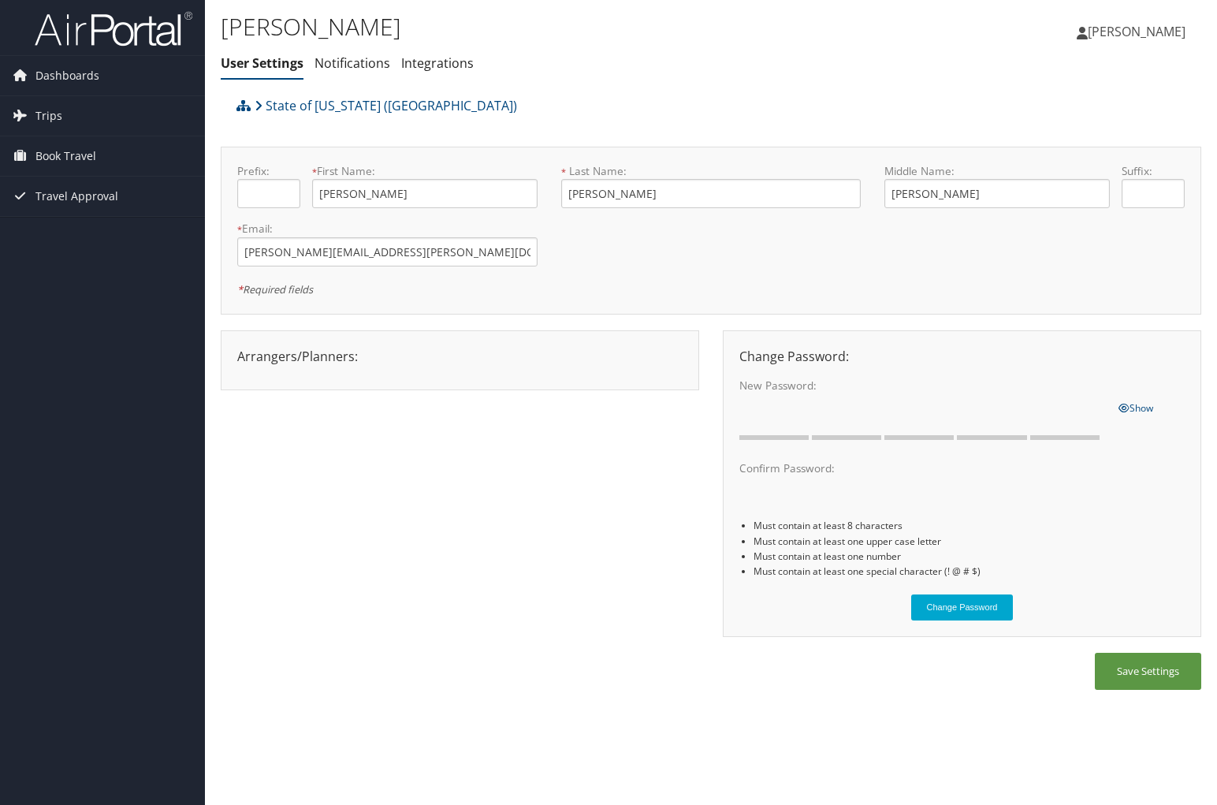
click at [332, 358] on div "Arrangers/Planners: Edit Arrangers & Planners Save Changes Cancel ×" at bounding box center [459, 356] width 469 height 19
click at [647, 363] on div "Arrangers/Planners: Edit Arrangers & Planners Save Changes Cancel ×" at bounding box center [459, 356] width 469 height 19
click at [1088, 27] on icon at bounding box center [1082, 33] width 11 height 13
click at [1045, 141] on link "View Travel Profile" at bounding box center [1097, 140] width 176 height 27
click at [84, 151] on span "Book Travel" at bounding box center [65, 155] width 61 height 39
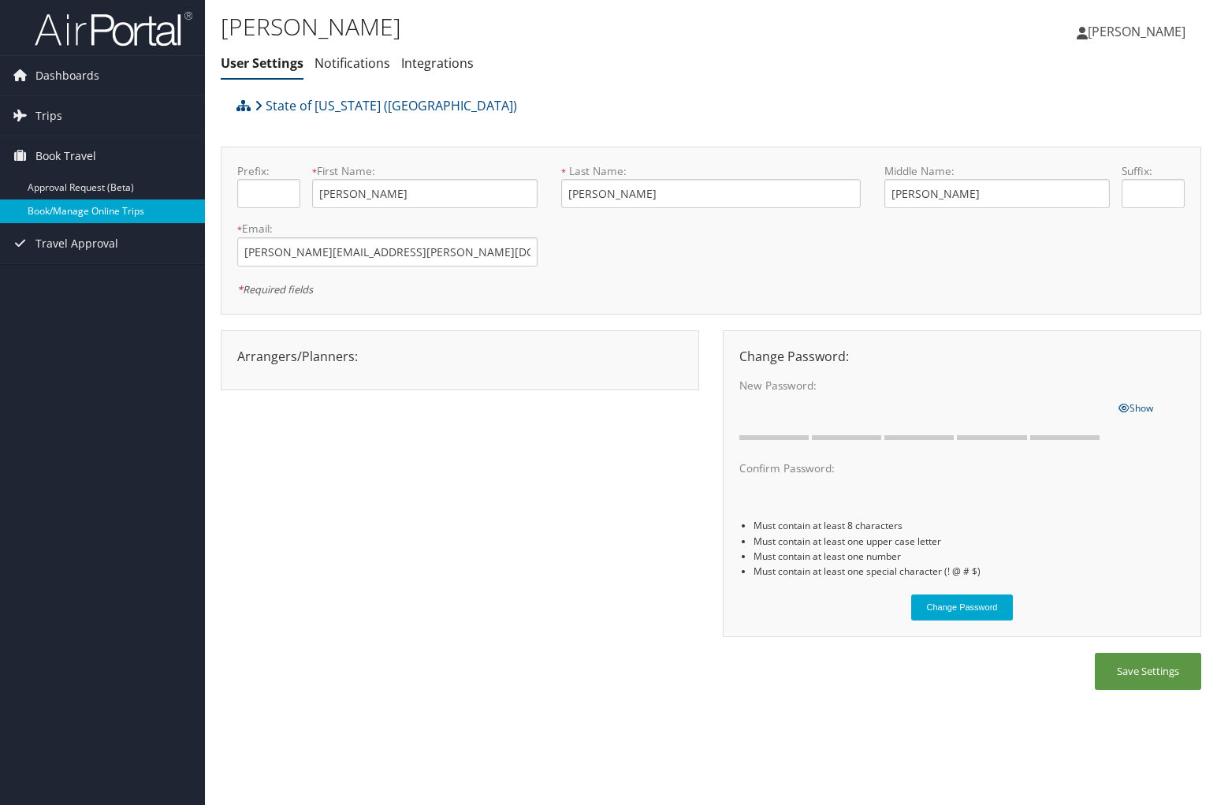
click at [109, 209] on link "Book/Manage Online Trips" at bounding box center [102, 211] width 205 height 24
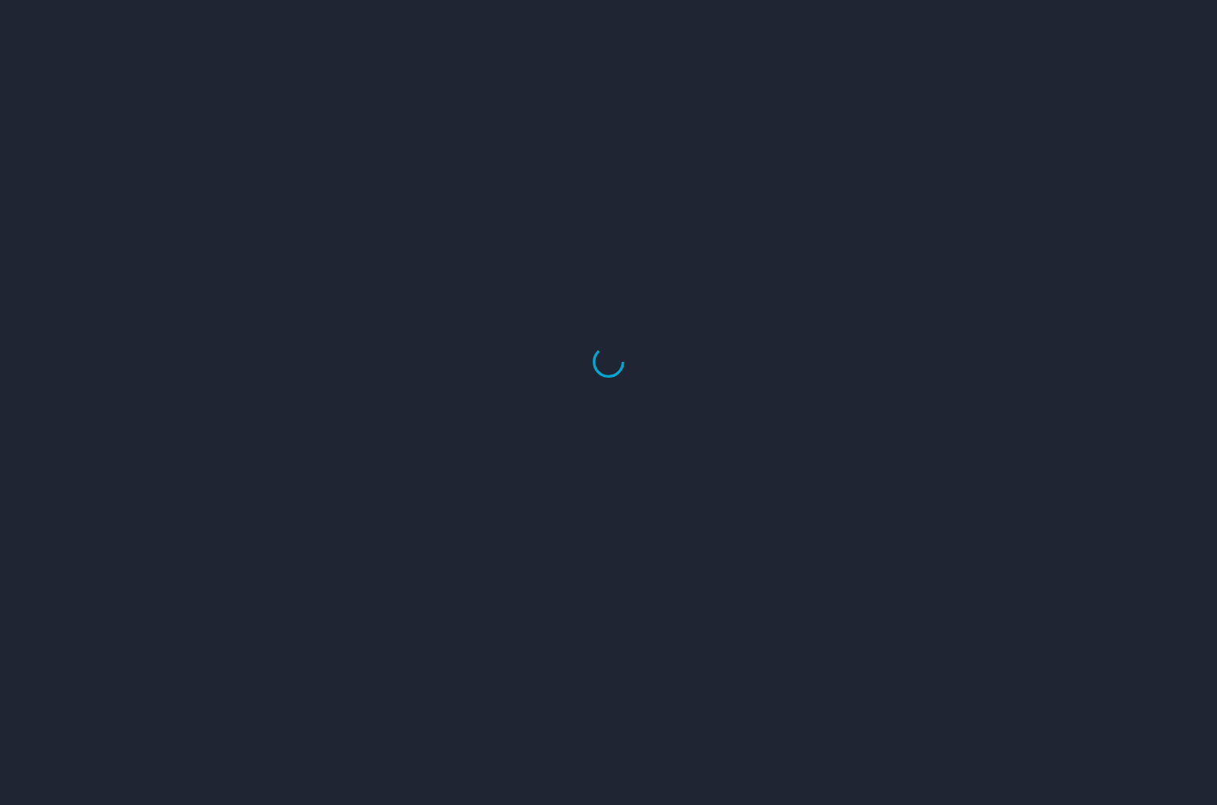
select select "US"
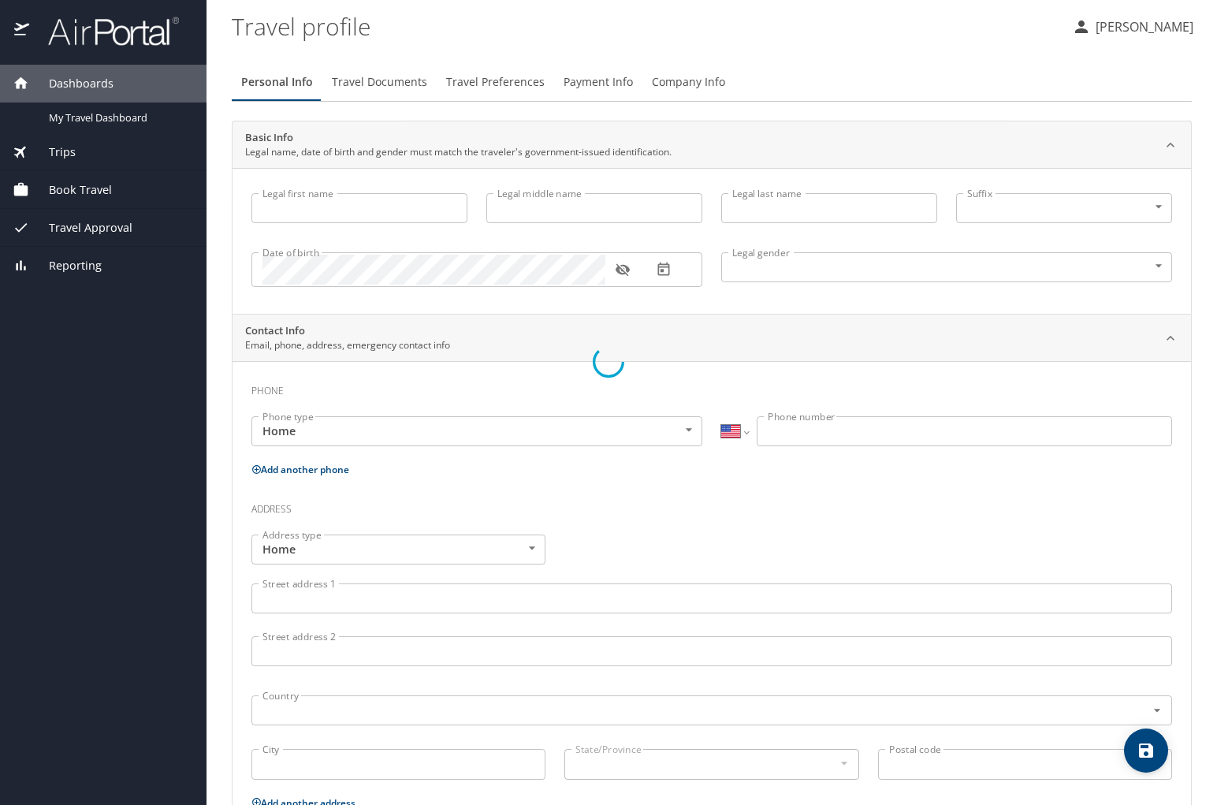
type input "[PERSON_NAME]"
type input "Female"
select select "US"
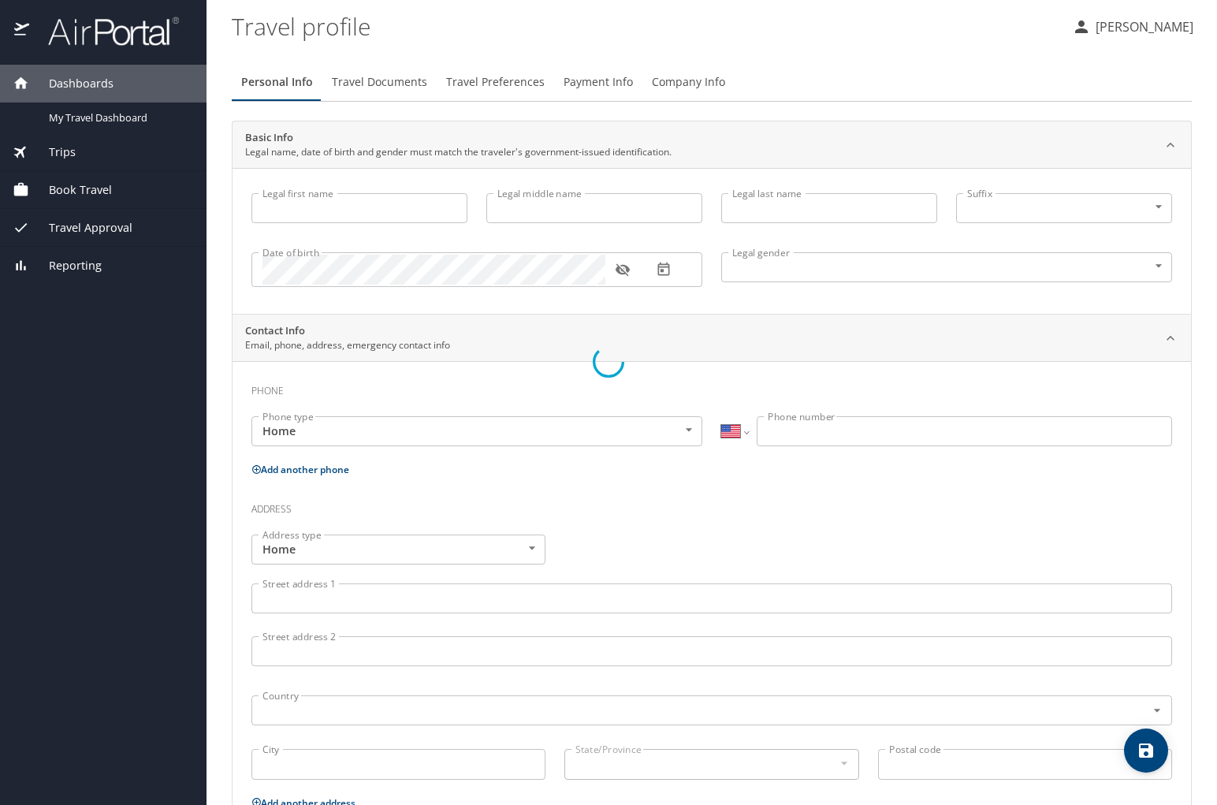
select select "NL"
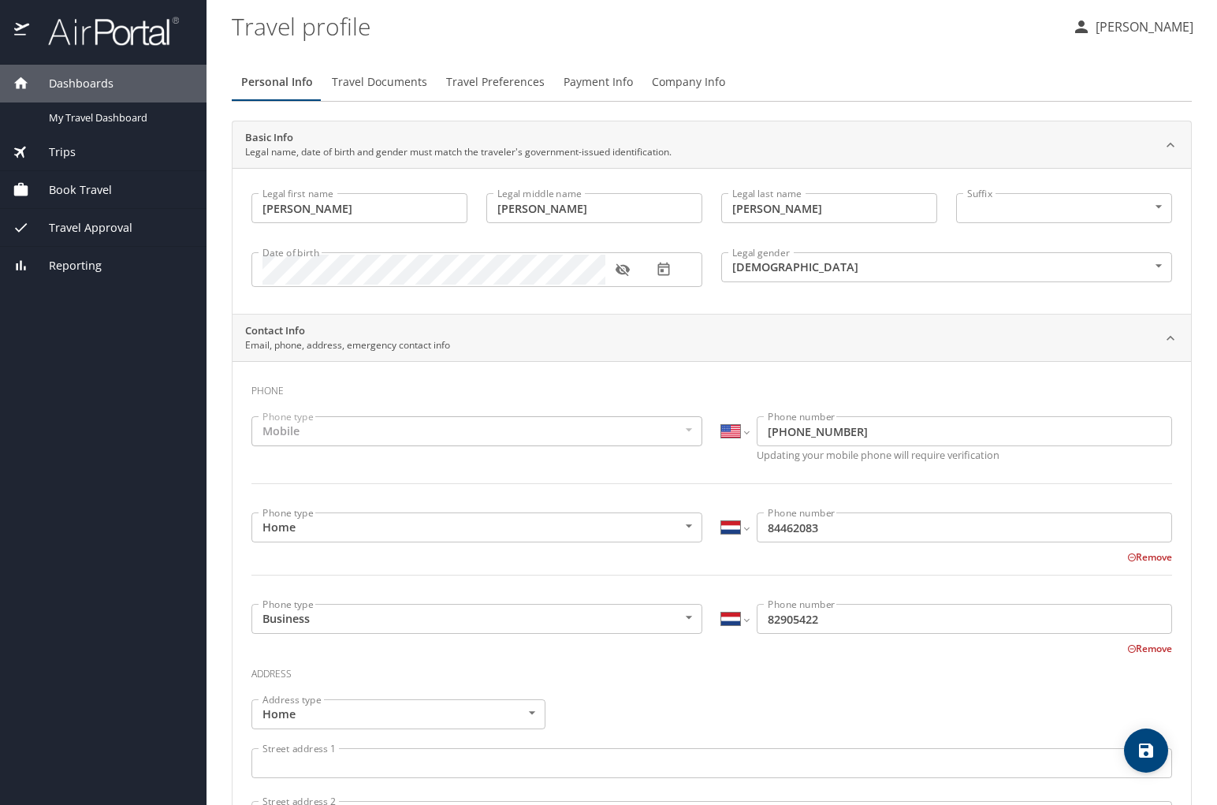
click at [1097, 17] on p "[PERSON_NAME]" at bounding box center [1142, 26] width 102 height 19
click at [1081, 58] on li "My settings" at bounding box center [1125, 61] width 161 height 28
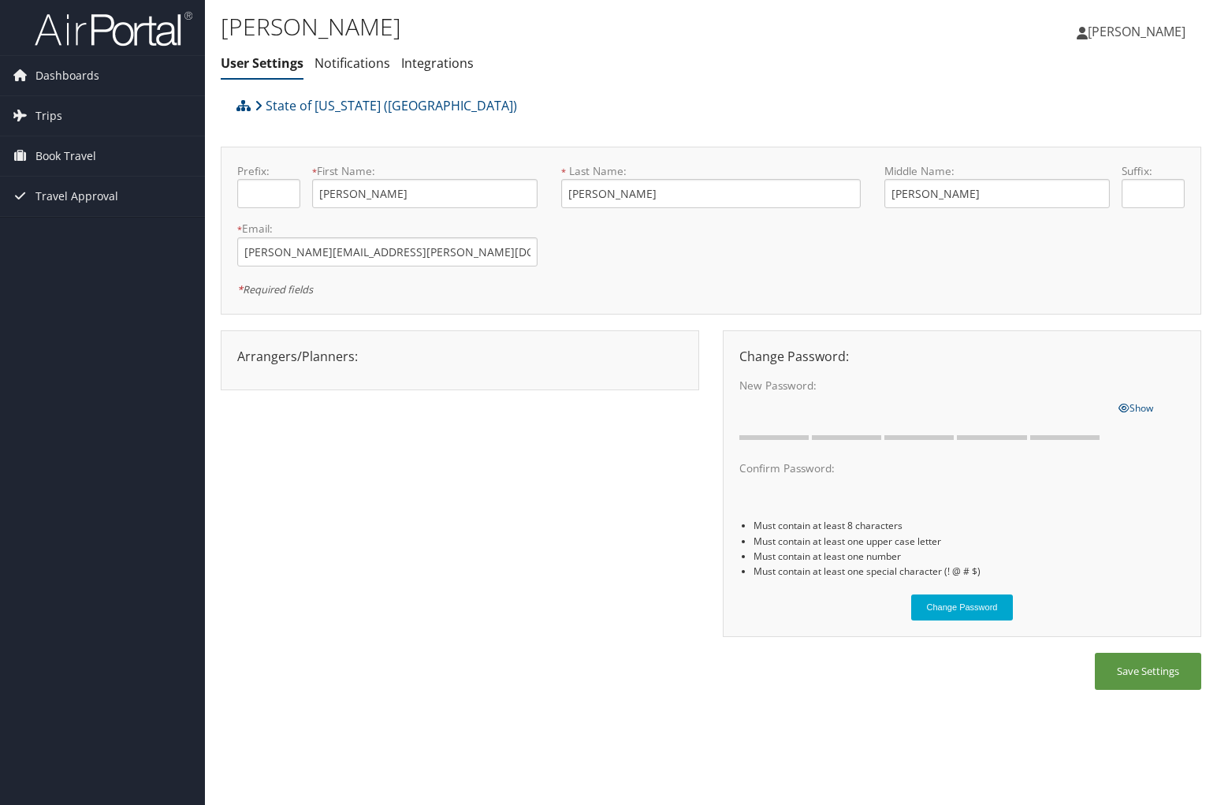
click at [1119, 30] on span "[PERSON_NAME]" at bounding box center [1137, 31] width 98 height 17
click at [1063, 84] on link "My Settings" at bounding box center [1097, 86] width 176 height 27
click at [443, 363] on div "Arrangers/Planners: Edit Arrangers & Planners Alicia Reynolds AMANDA DESHOTEL A…" at bounding box center [459, 356] width 469 height 19
click at [1093, 40] on link "[PERSON_NAME]" at bounding box center [1139, 31] width 125 height 47
click at [50, 70] on span "Dashboards" at bounding box center [67, 75] width 64 height 39
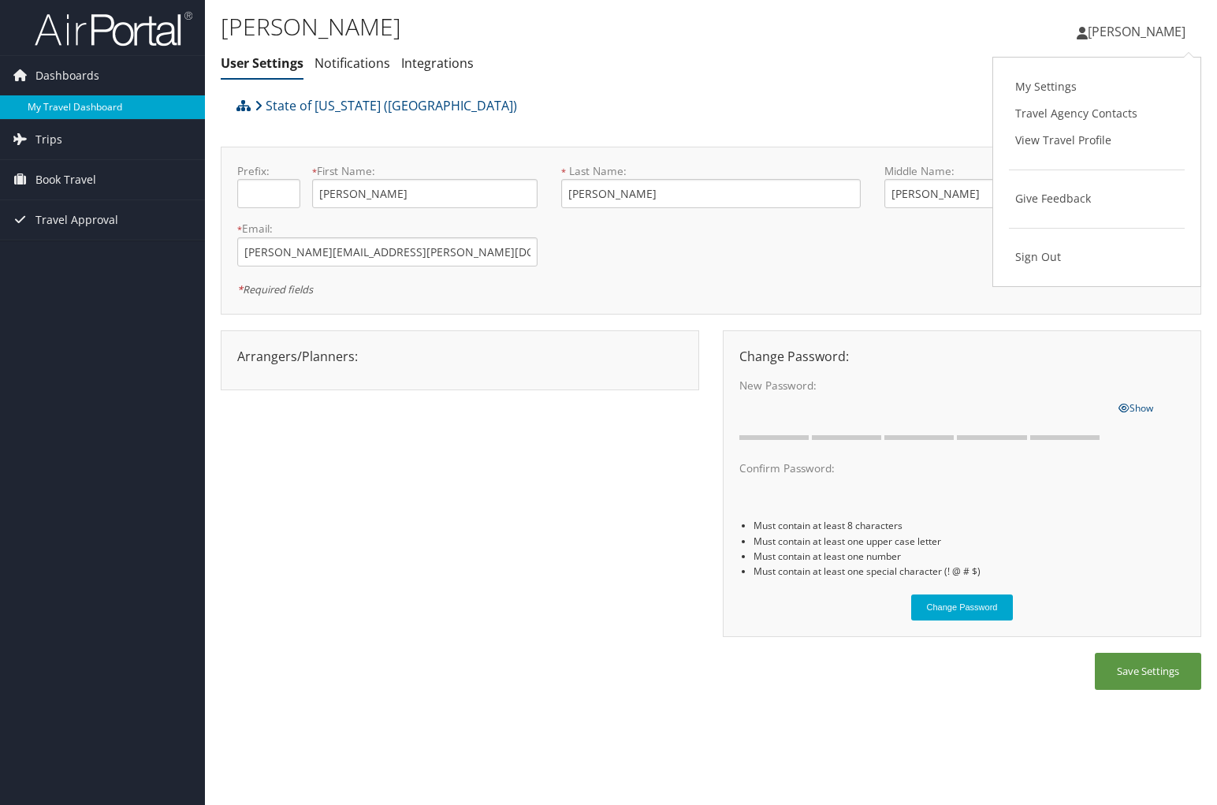
click at [55, 101] on link "My Travel Dashboard" at bounding box center [102, 107] width 205 height 24
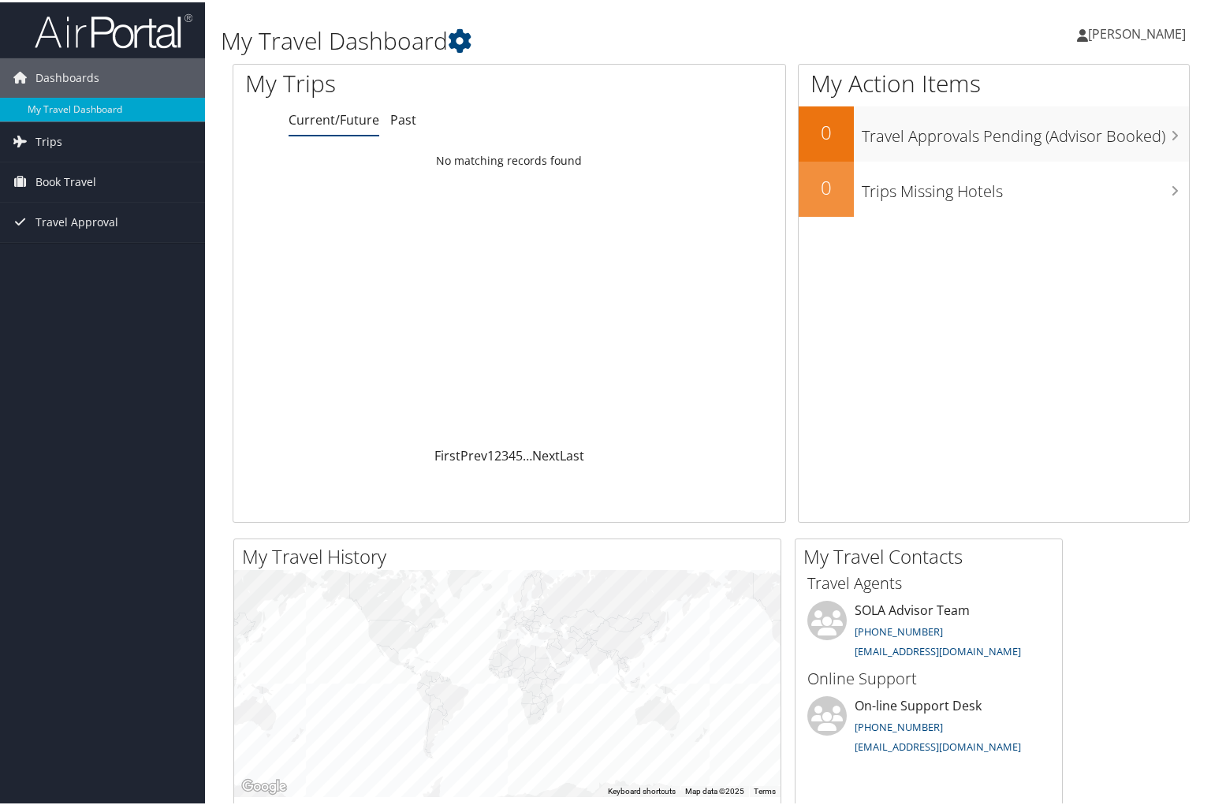
click at [1092, 32] on span "[PERSON_NAME]" at bounding box center [1137, 31] width 98 height 17
click at [1055, 110] on link "Travel Agency Contacts" at bounding box center [1096, 113] width 176 height 27
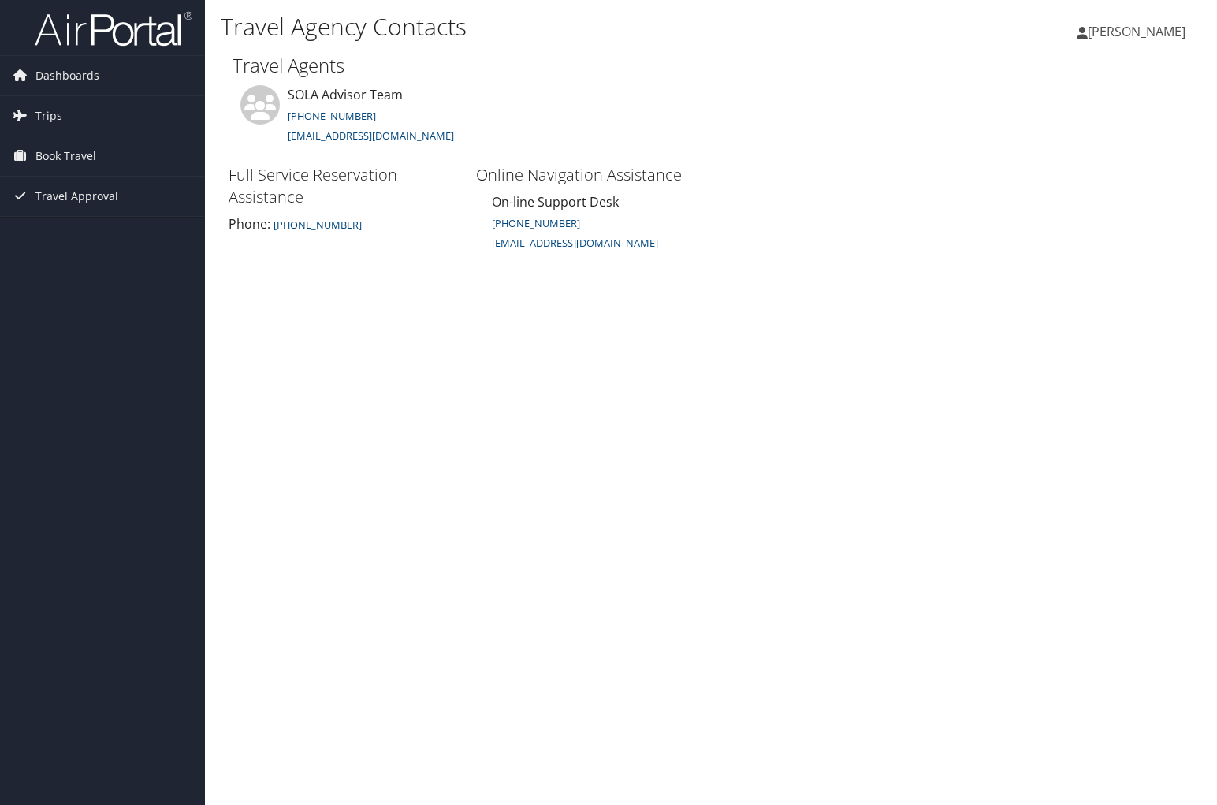
click at [1149, 24] on span "[PERSON_NAME]" at bounding box center [1137, 31] width 98 height 17
click at [1050, 138] on link "View Travel Profile" at bounding box center [1097, 140] width 176 height 27
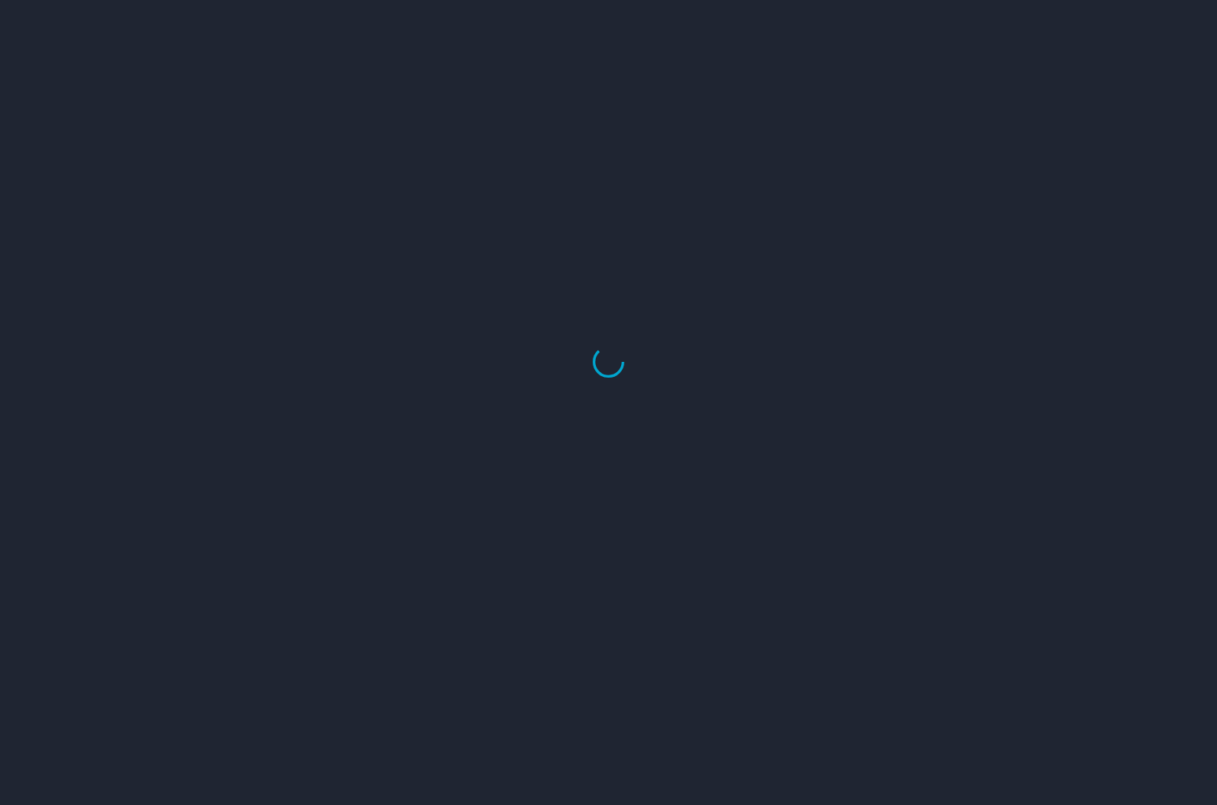
select select "US"
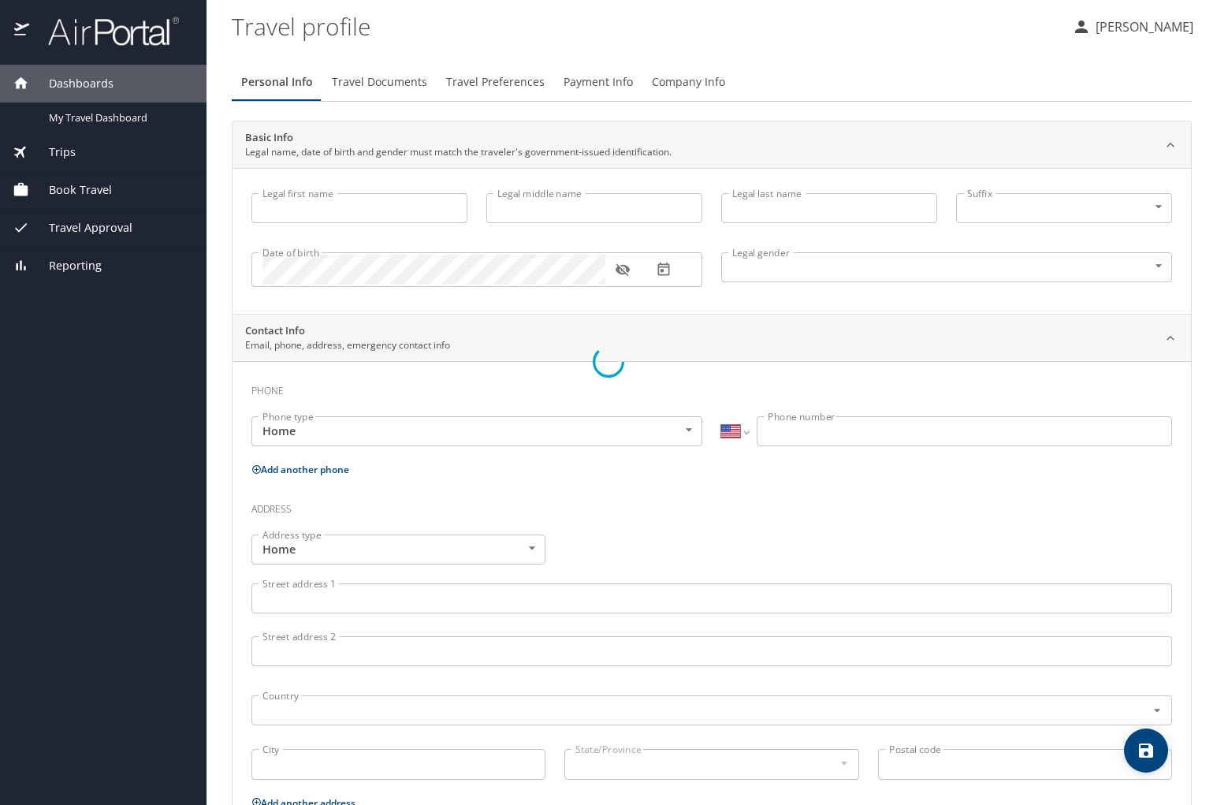
type input "[PERSON_NAME]"
type input "[DEMOGRAPHIC_DATA]"
select select "US"
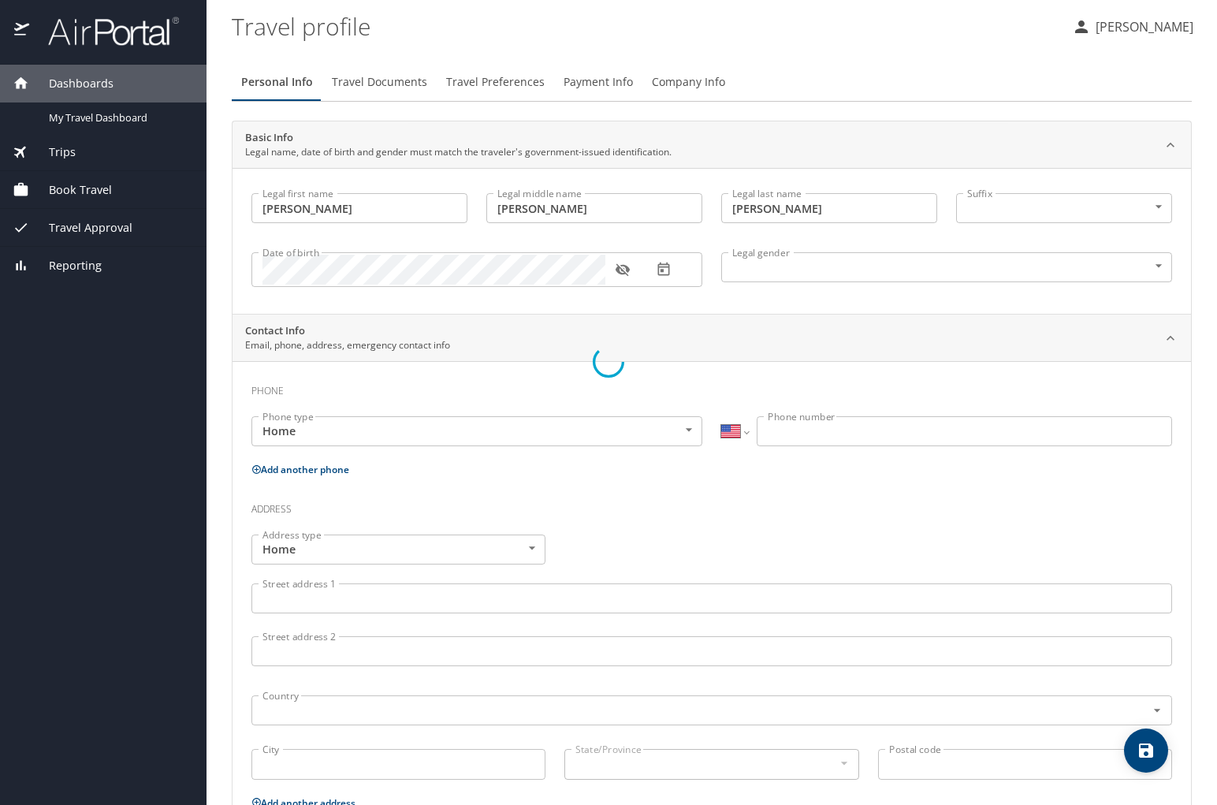
select select "NL"
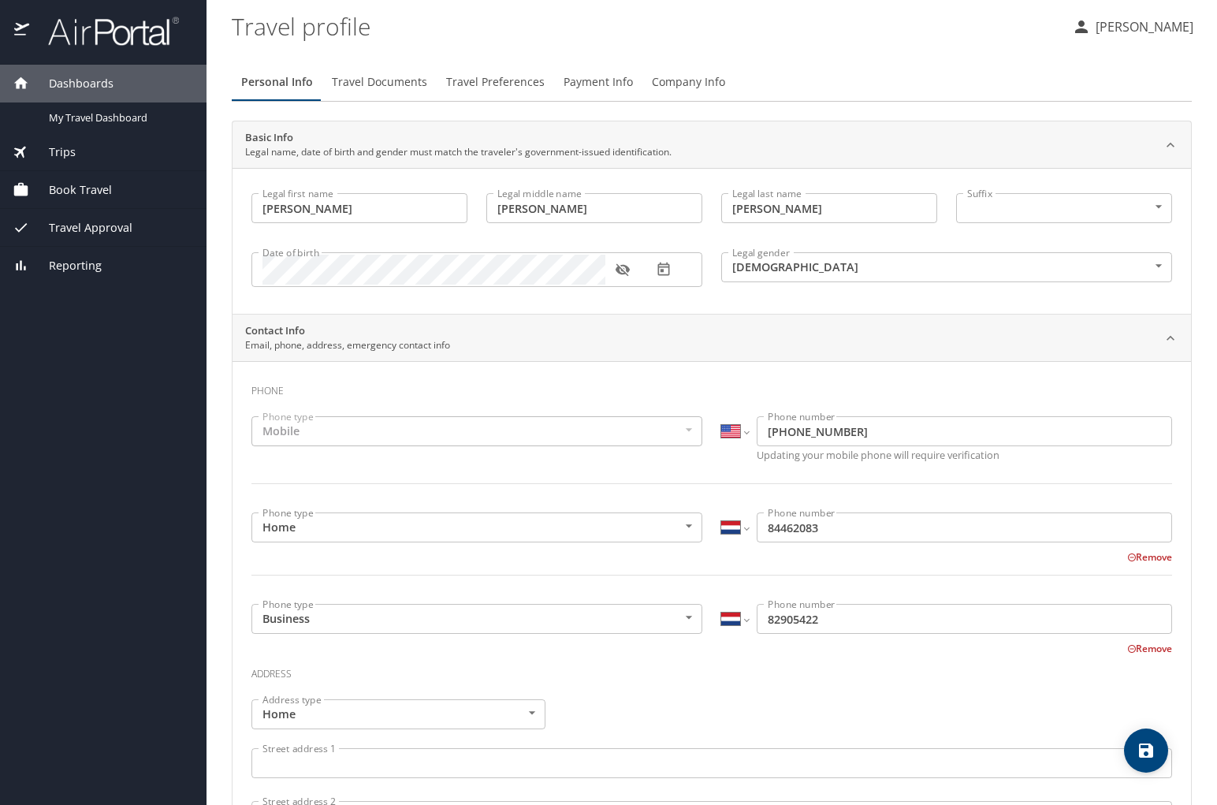
click at [359, 81] on span "Travel Documents" at bounding box center [379, 83] width 95 height 20
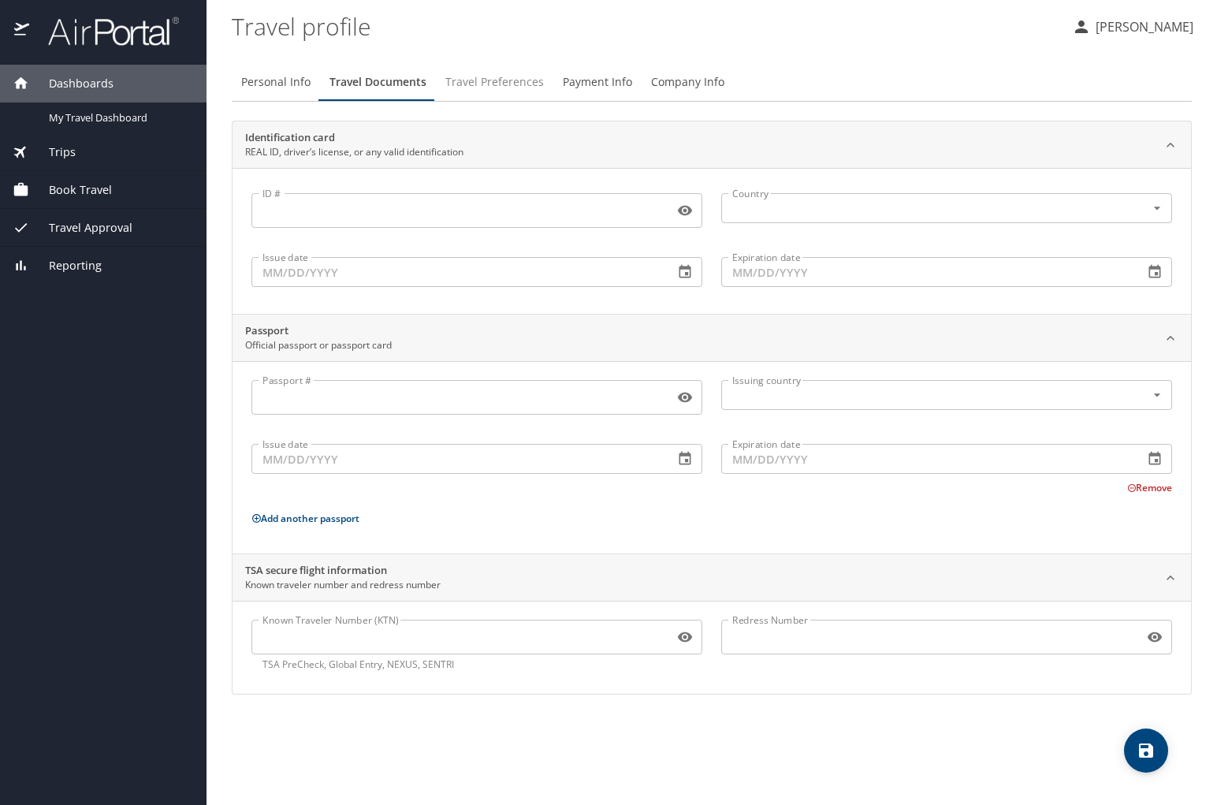
click at [506, 81] on span "Travel Preferences" at bounding box center [494, 83] width 99 height 20
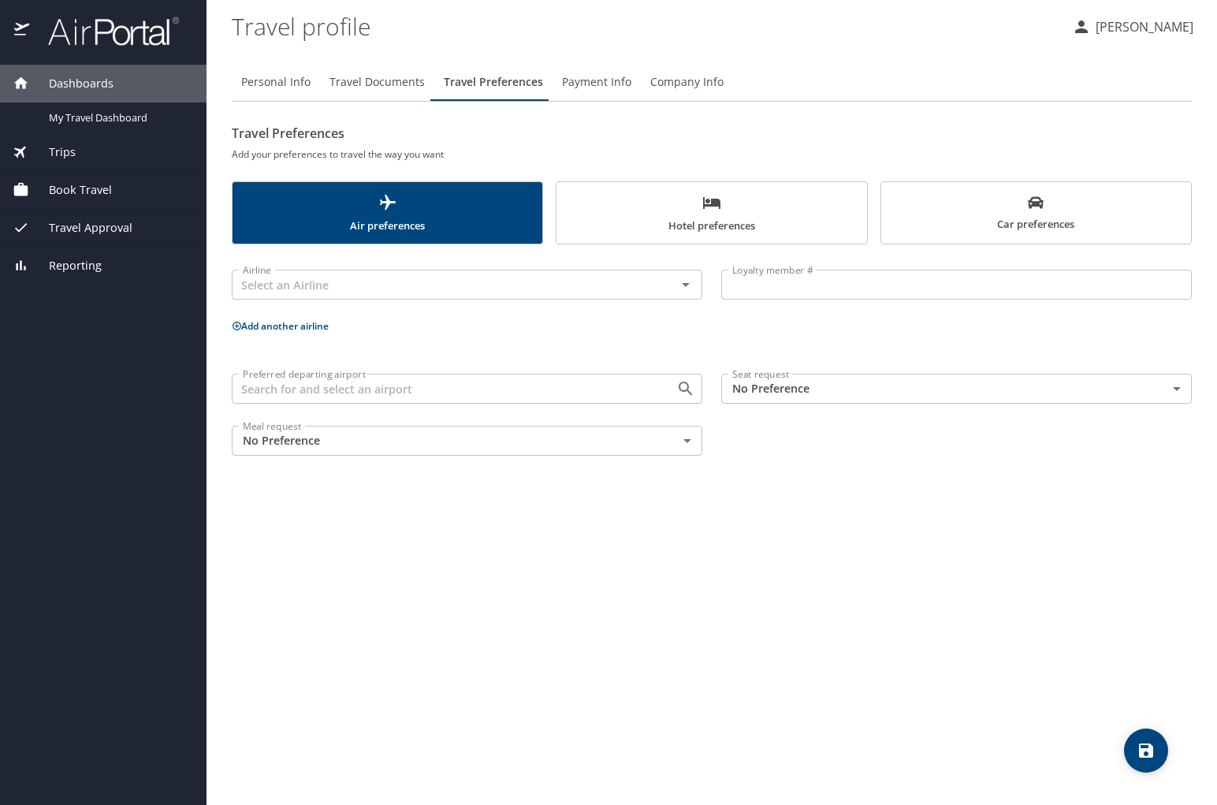
click at [599, 75] on span "Payment Info" at bounding box center [596, 83] width 69 height 20
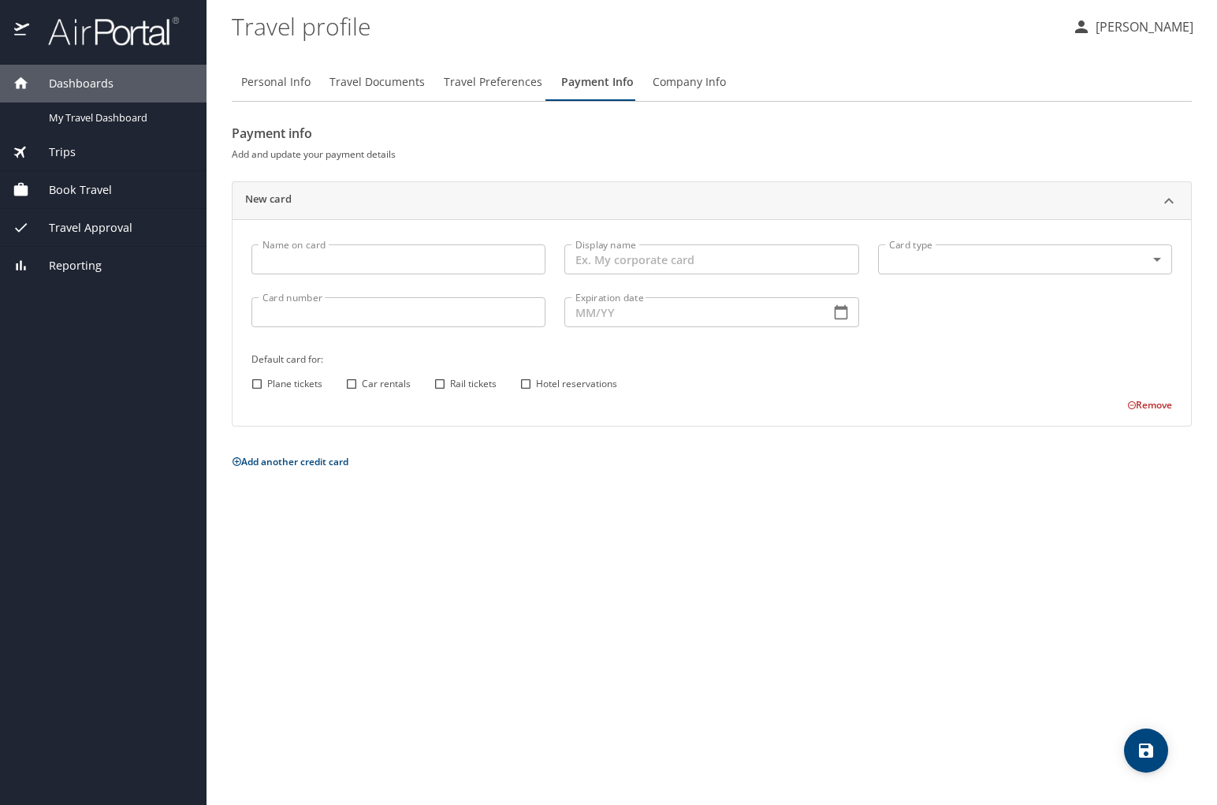
click at [681, 81] on span "Company Info" at bounding box center [689, 83] width 73 height 20
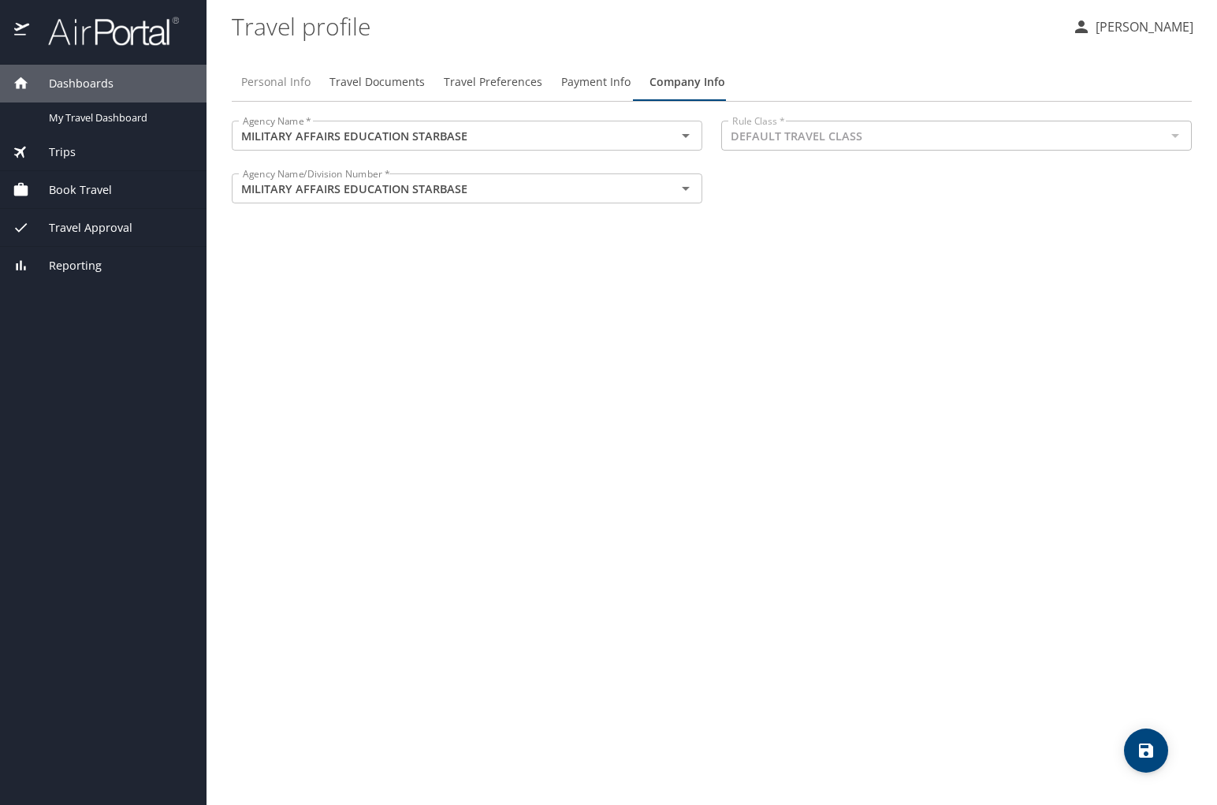
click at [256, 81] on span "Personal Info" at bounding box center [275, 83] width 69 height 20
select select "US"
select select "NL"
select select "US"
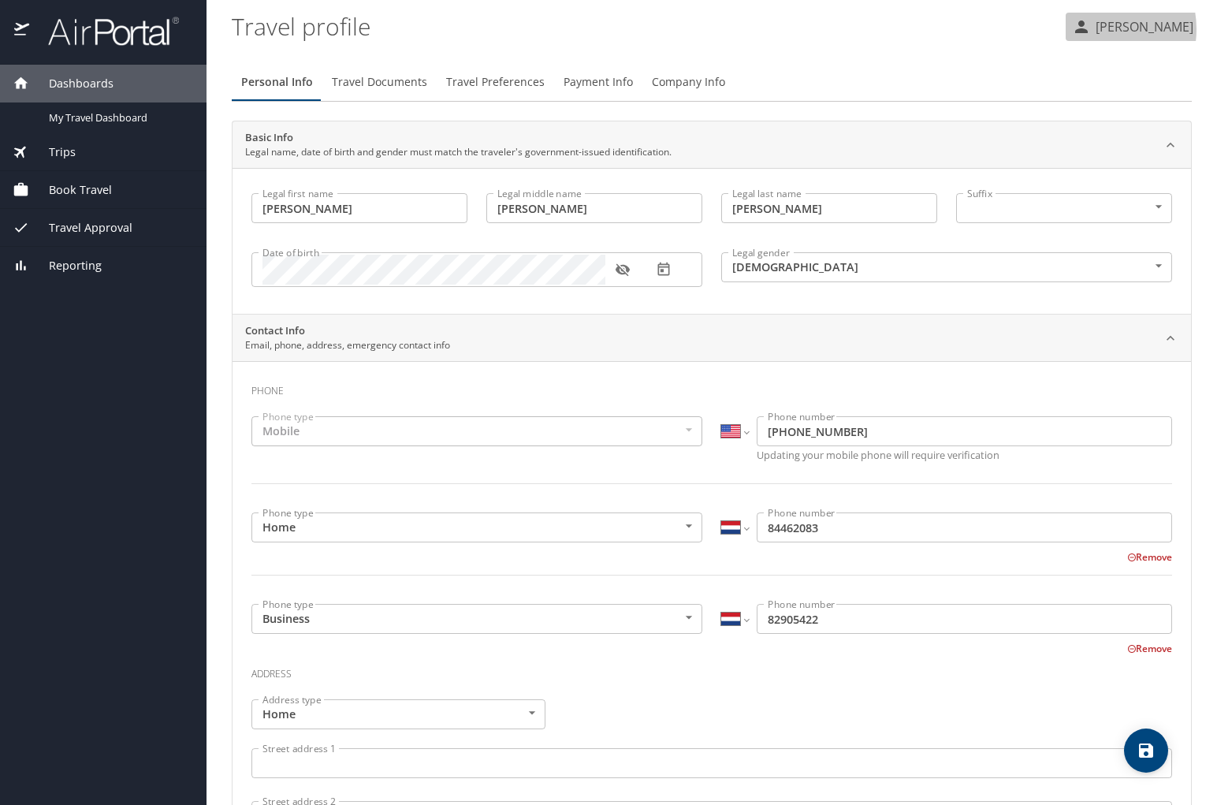
click at [1091, 29] on p "[PERSON_NAME]" at bounding box center [1142, 26] width 102 height 19
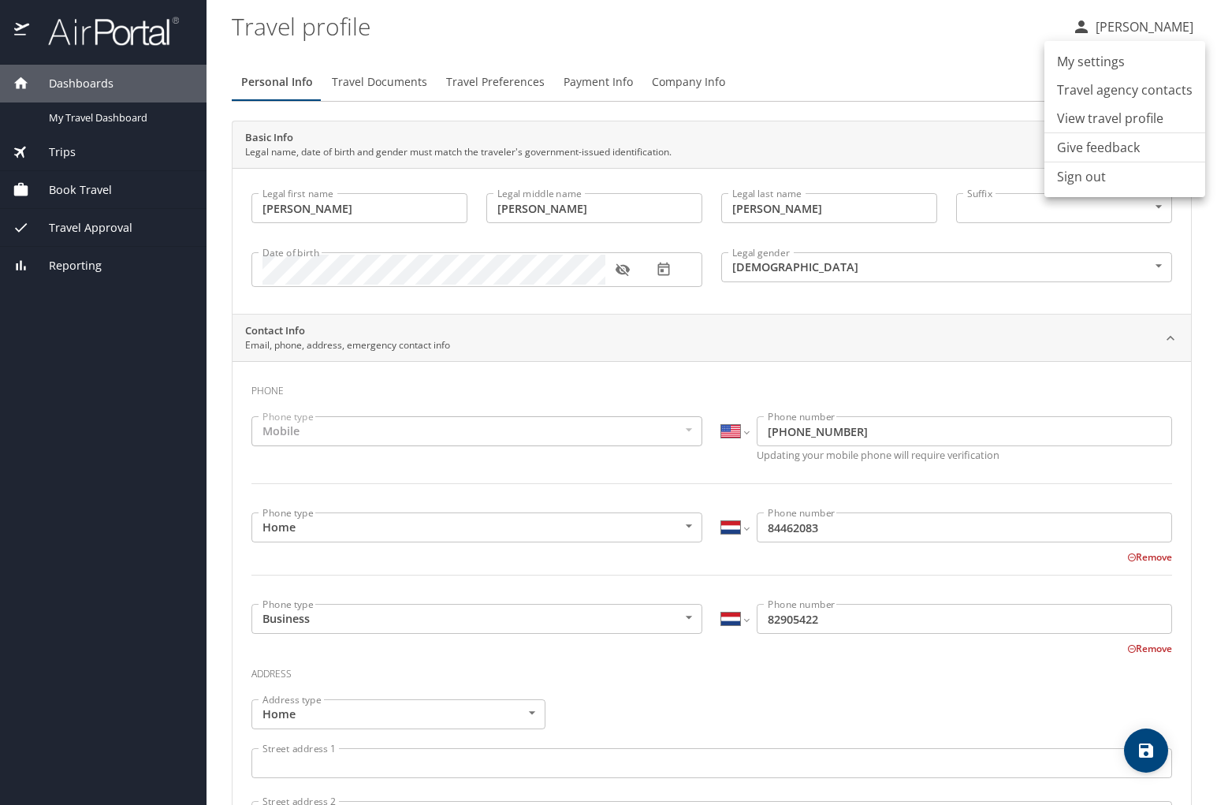
click at [1077, 118] on li "View travel profile" at bounding box center [1125, 118] width 161 height 28
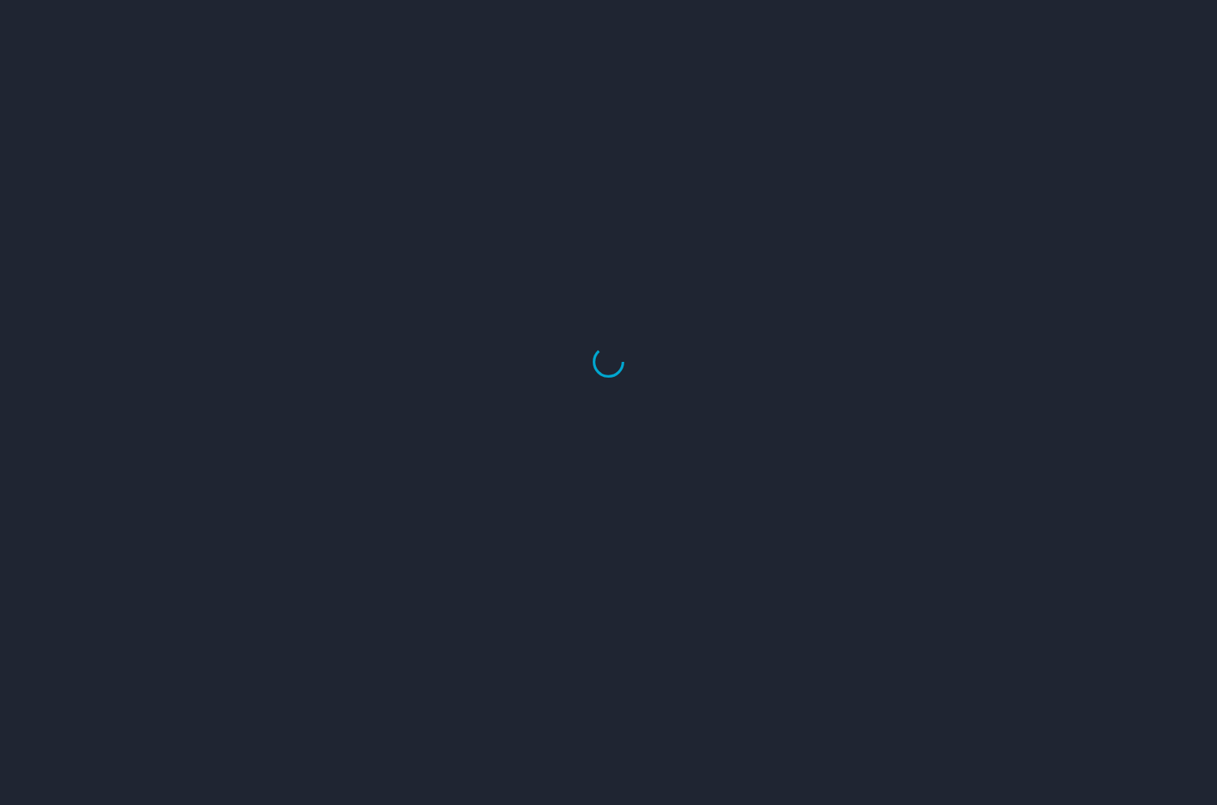
select select "US"
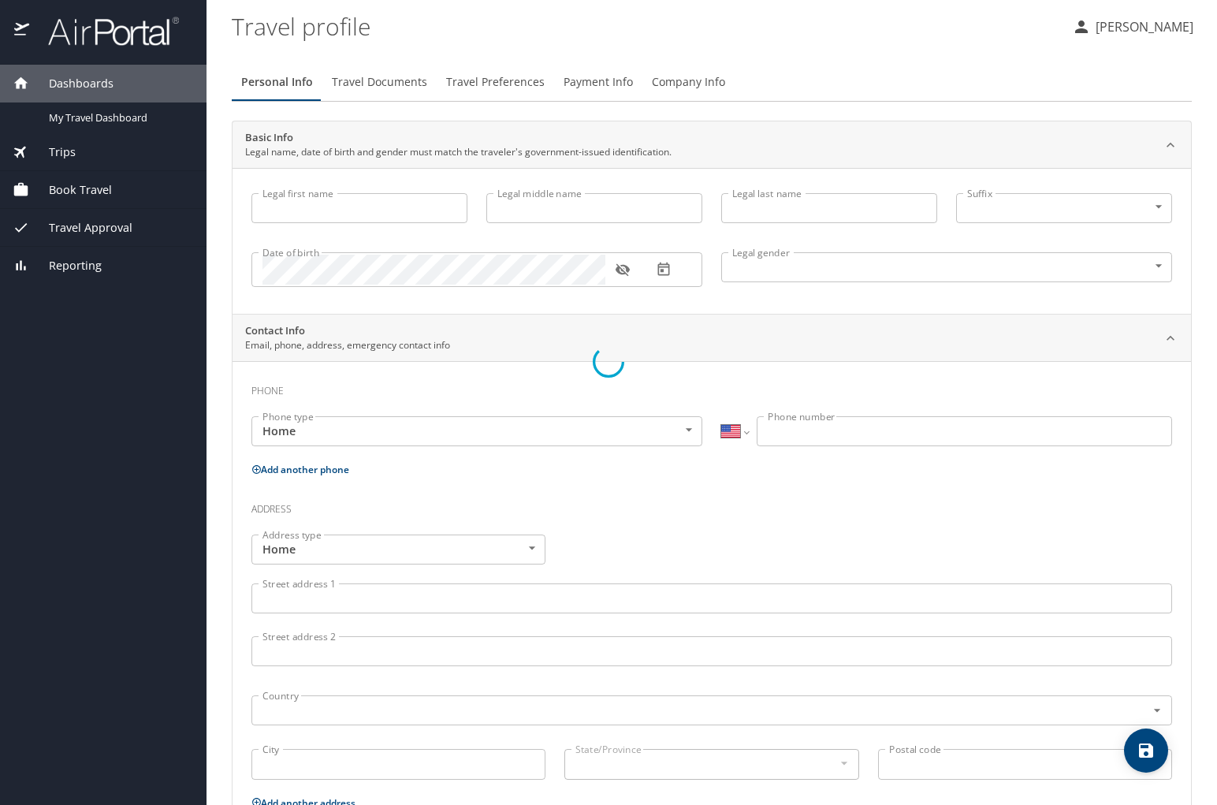
type input "[PERSON_NAME]"
type input "[DEMOGRAPHIC_DATA]"
select select "US"
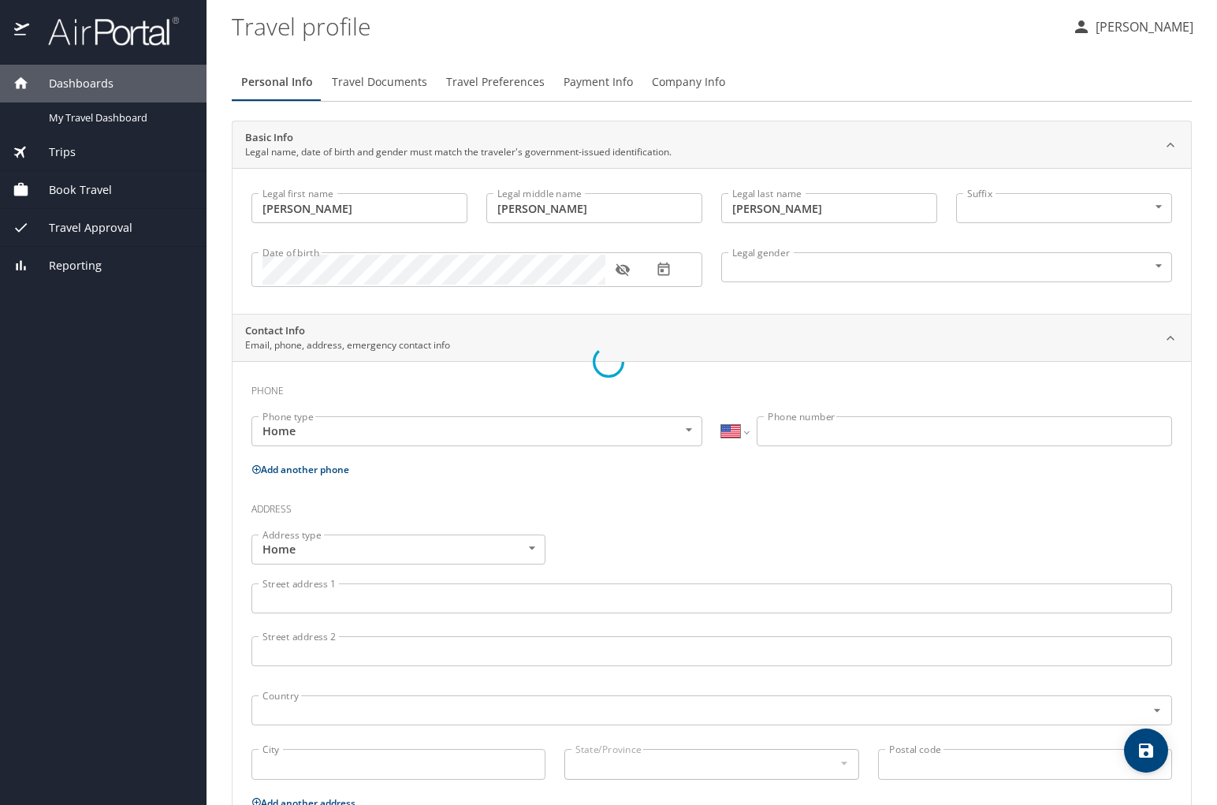
select select "NL"
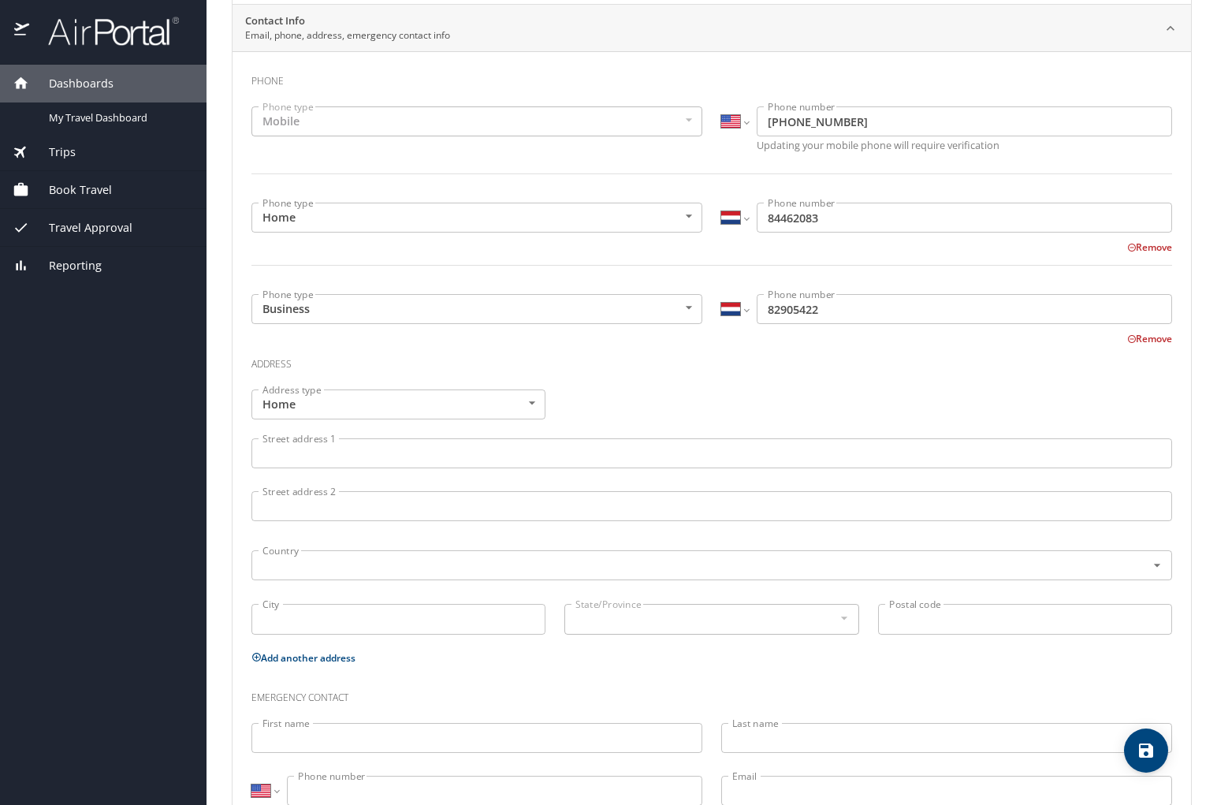
scroll to position [360, 0]
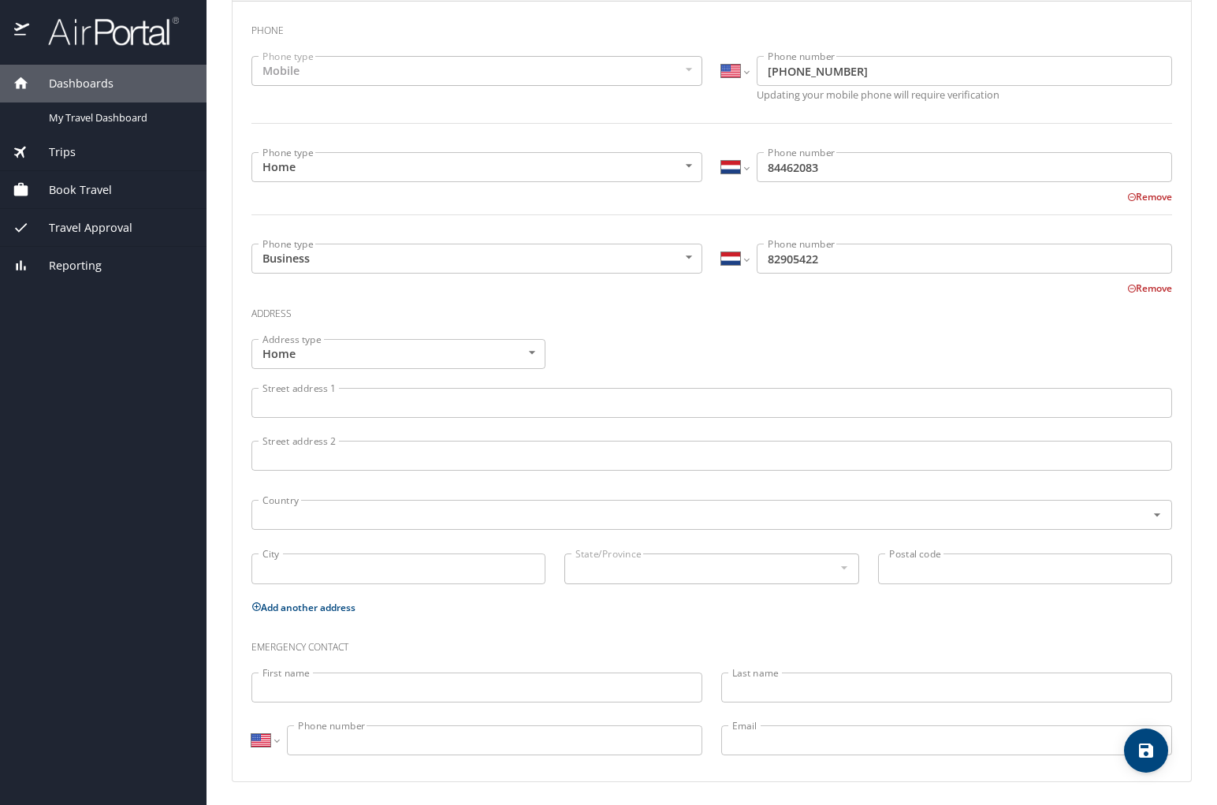
click at [99, 188] on span "Book Travel" at bounding box center [70, 189] width 83 height 17
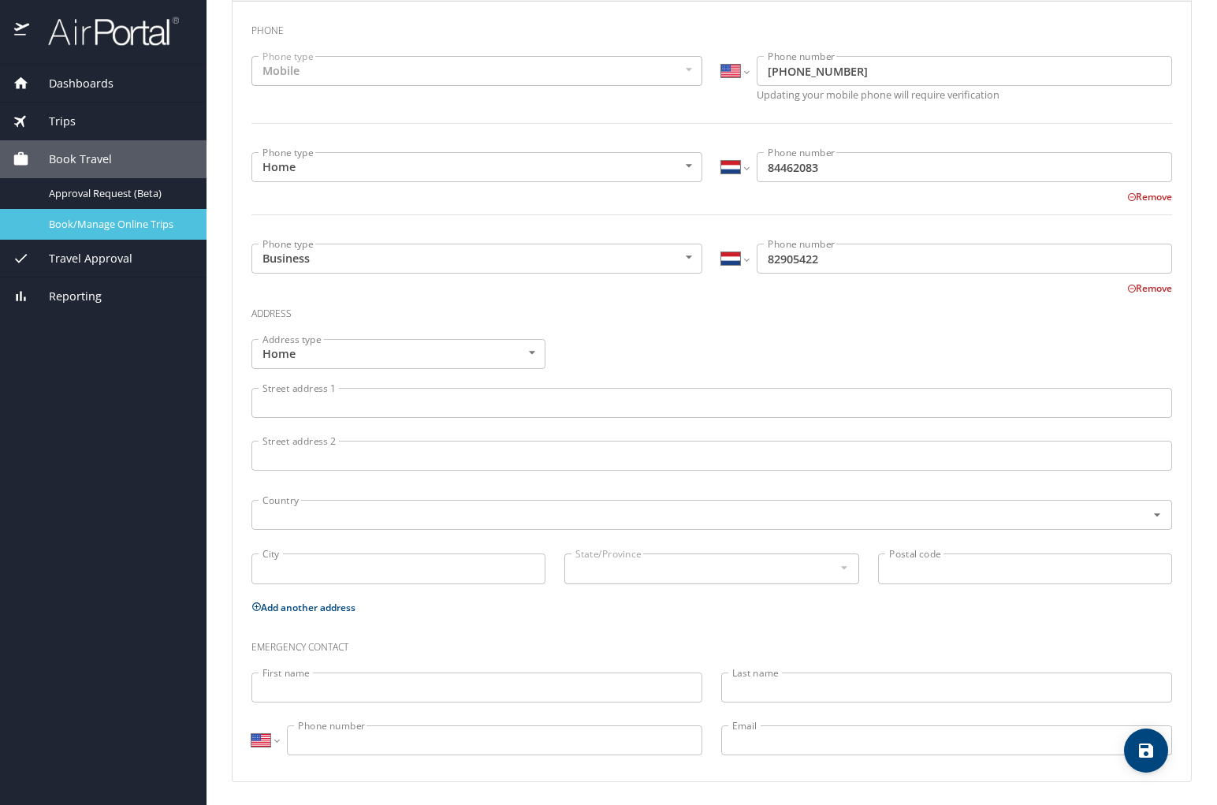
click at [100, 219] on span "Book/Manage Online Trips" at bounding box center [118, 224] width 139 height 15
click at [71, 225] on span "Book/Manage Online Trips" at bounding box center [118, 224] width 139 height 15
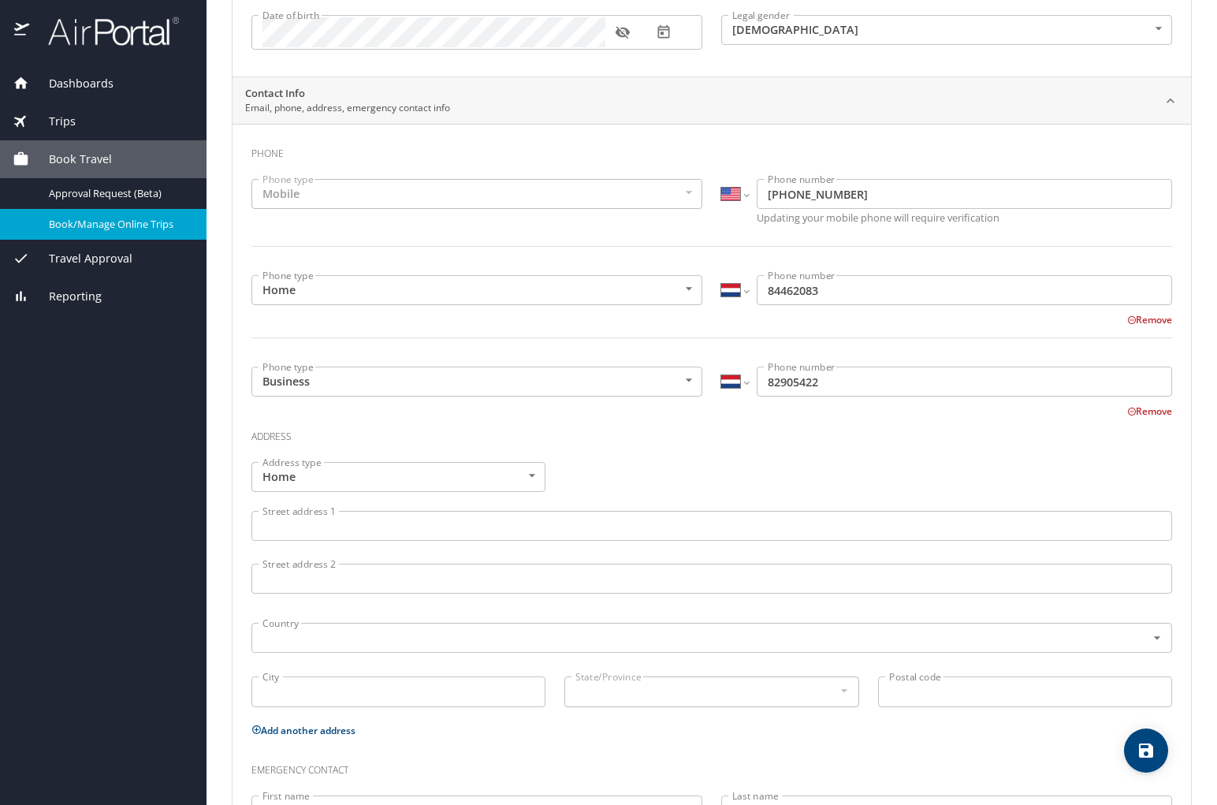
scroll to position [45, 0]
